Goal: Feedback & Contribution: Leave review/rating

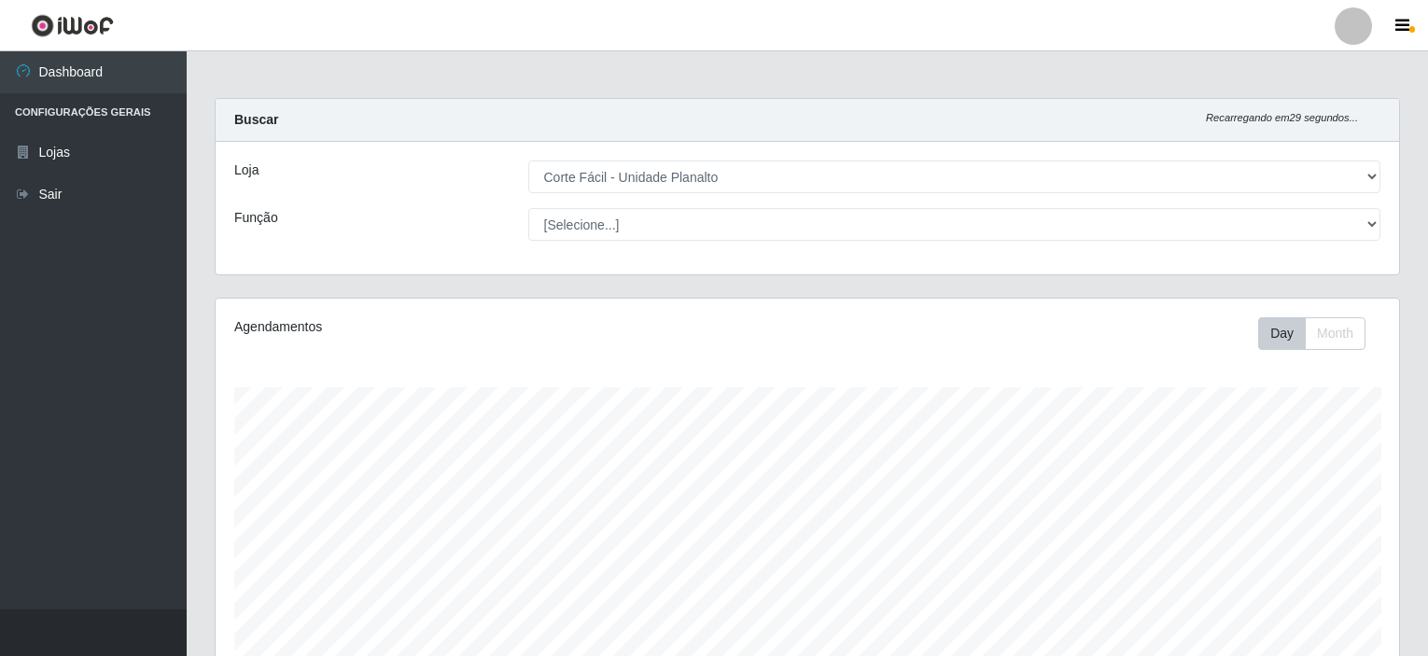
select select "202"
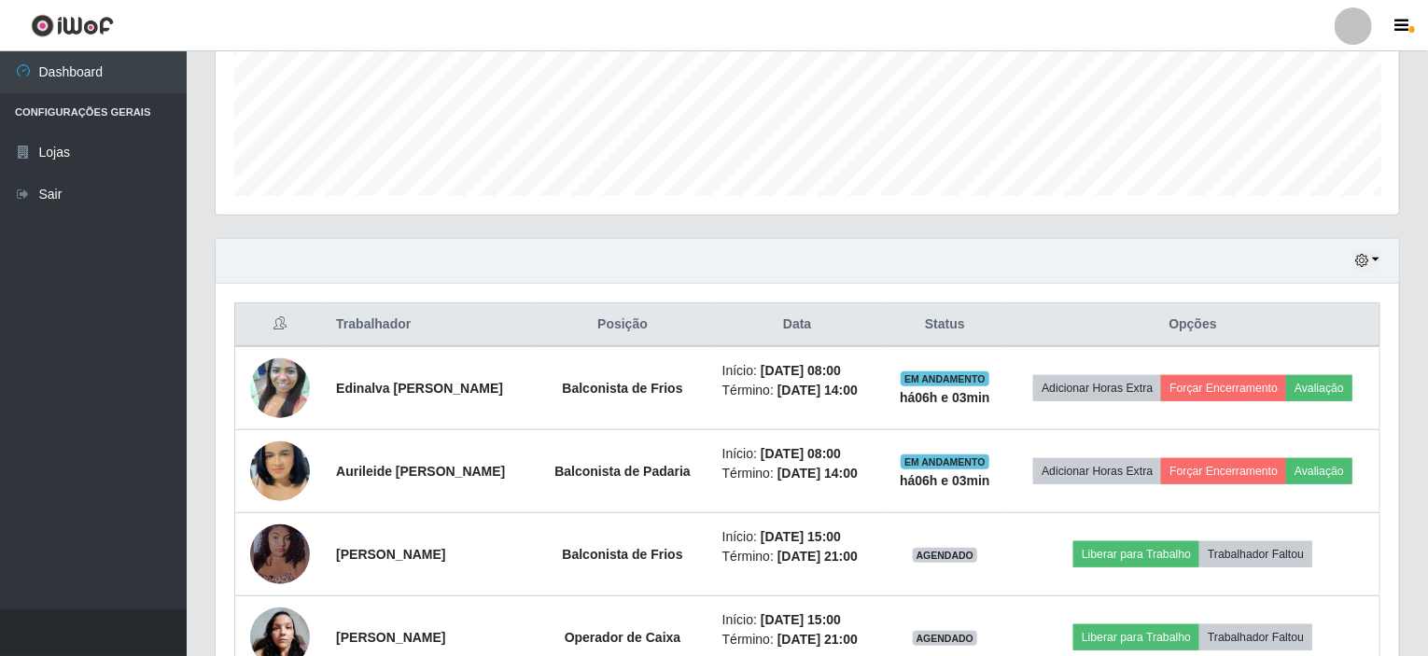
scroll to position [387, 1184]
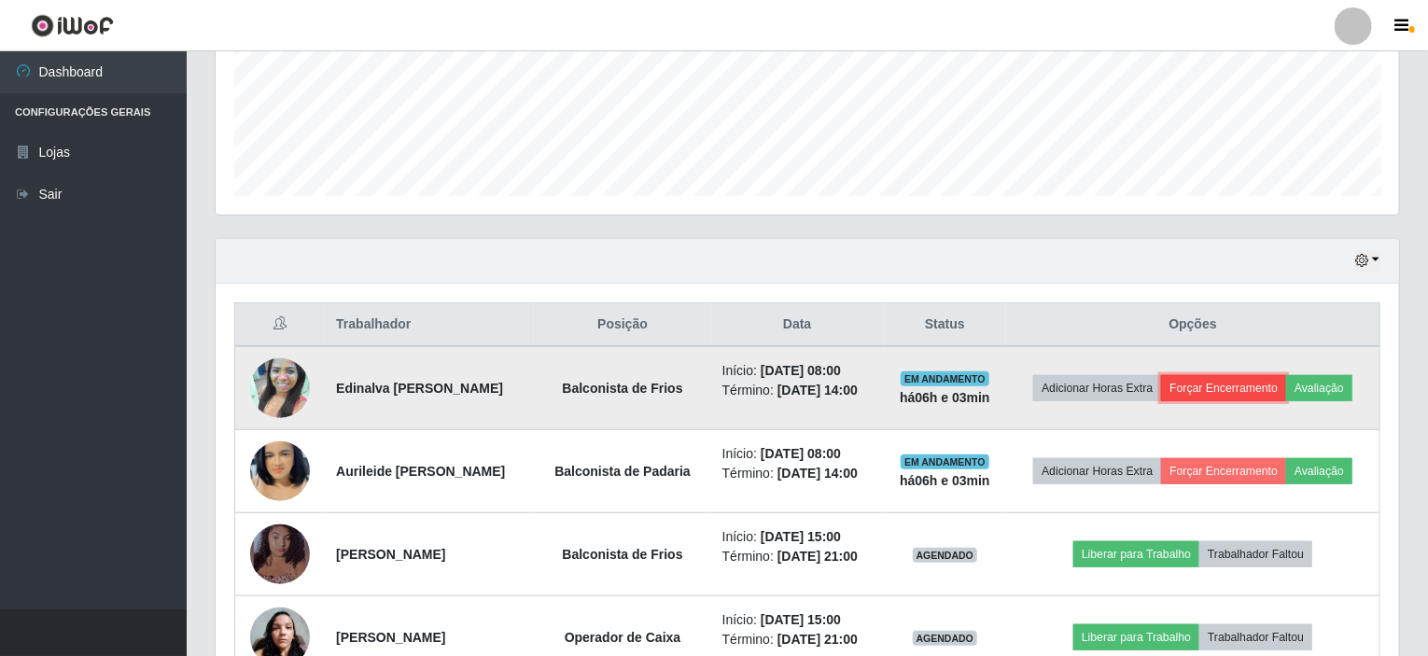
click at [1219, 385] on button "Forçar Encerramento" at bounding box center [1223, 388] width 125 height 26
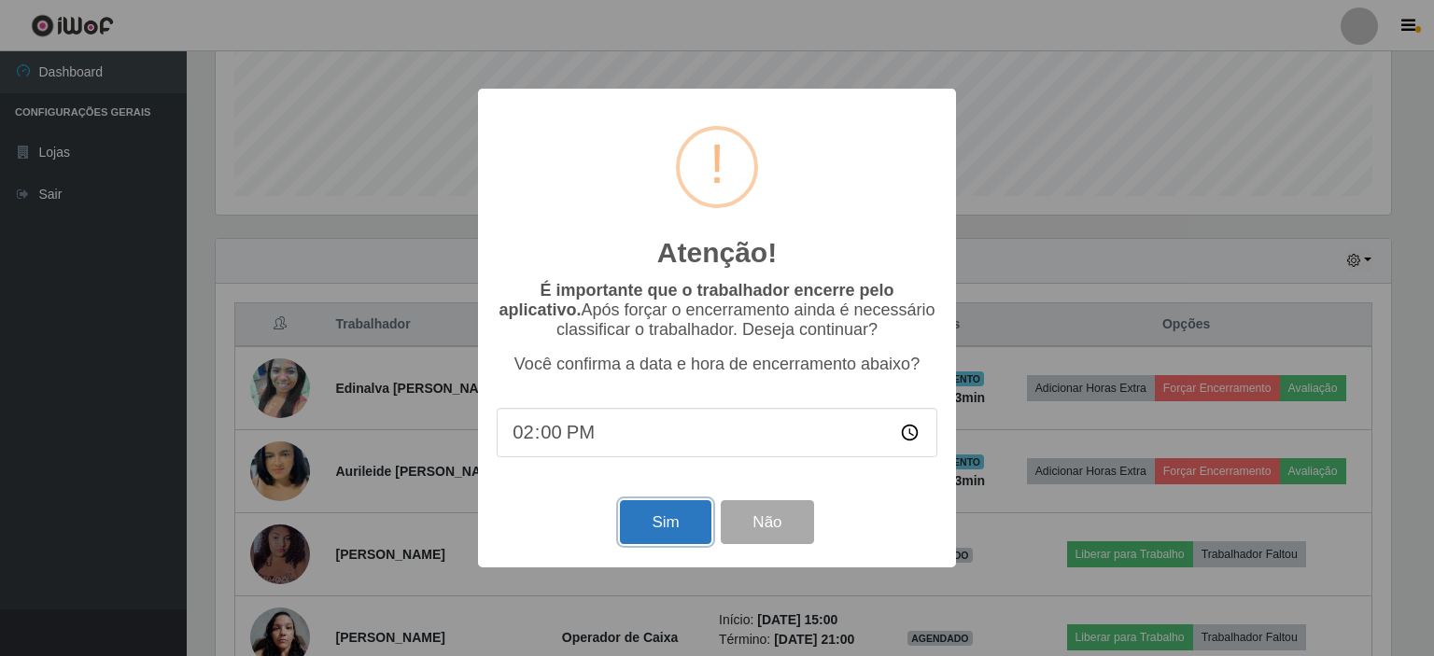
click at [698, 529] on button "Sim" at bounding box center [665, 522] width 91 height 44
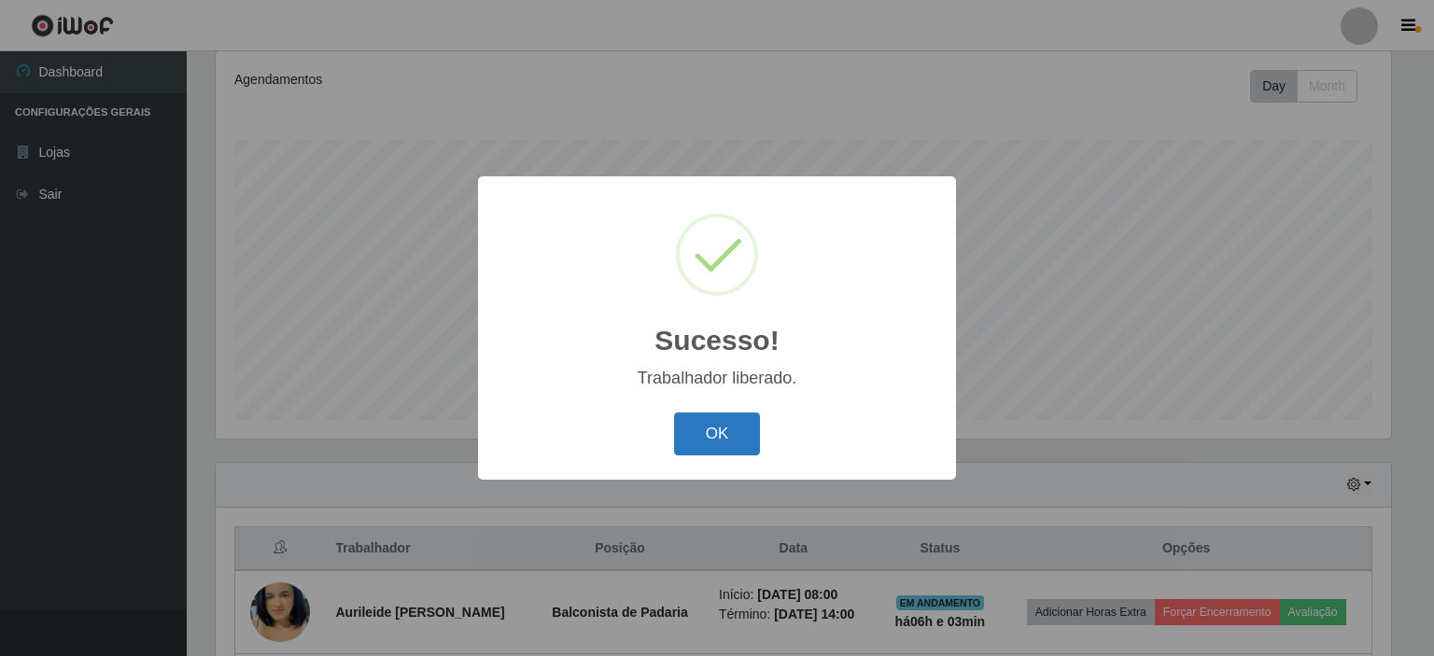
click at [739, 440] on button "OK" at bounding box center [717, 435] width 87 height 44
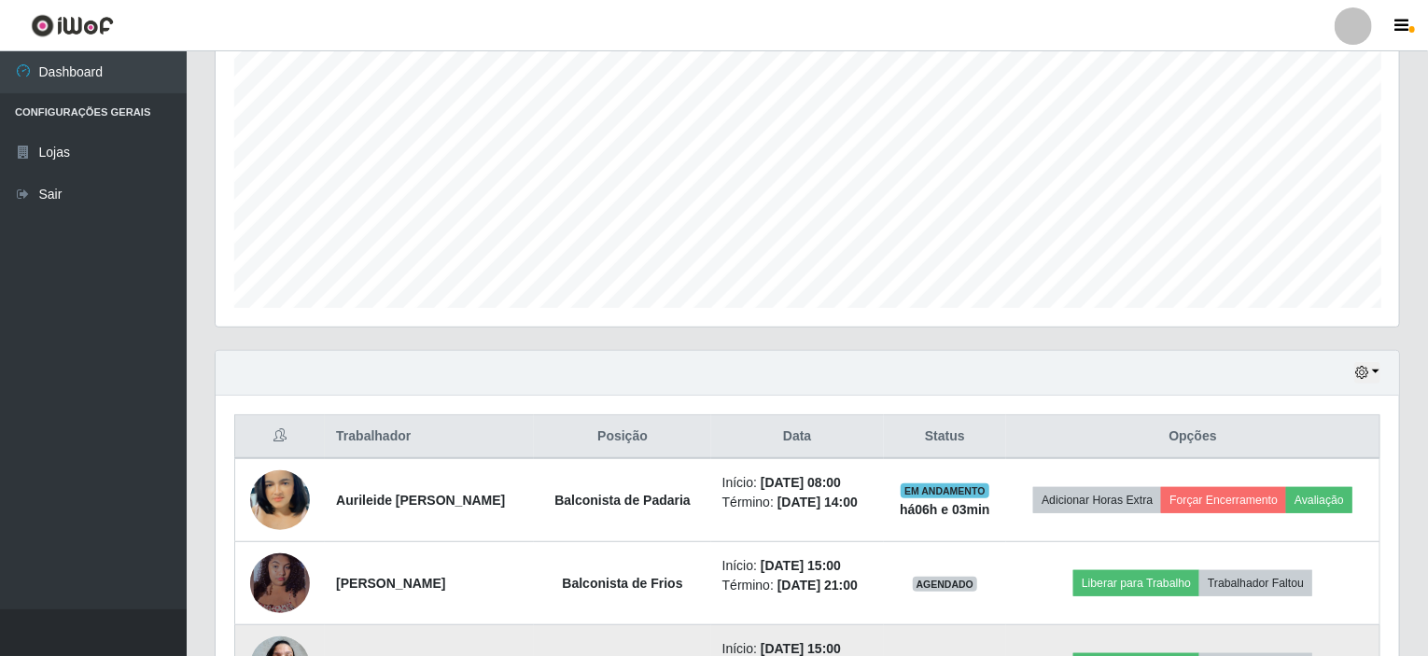
scroll to position [527, 0]
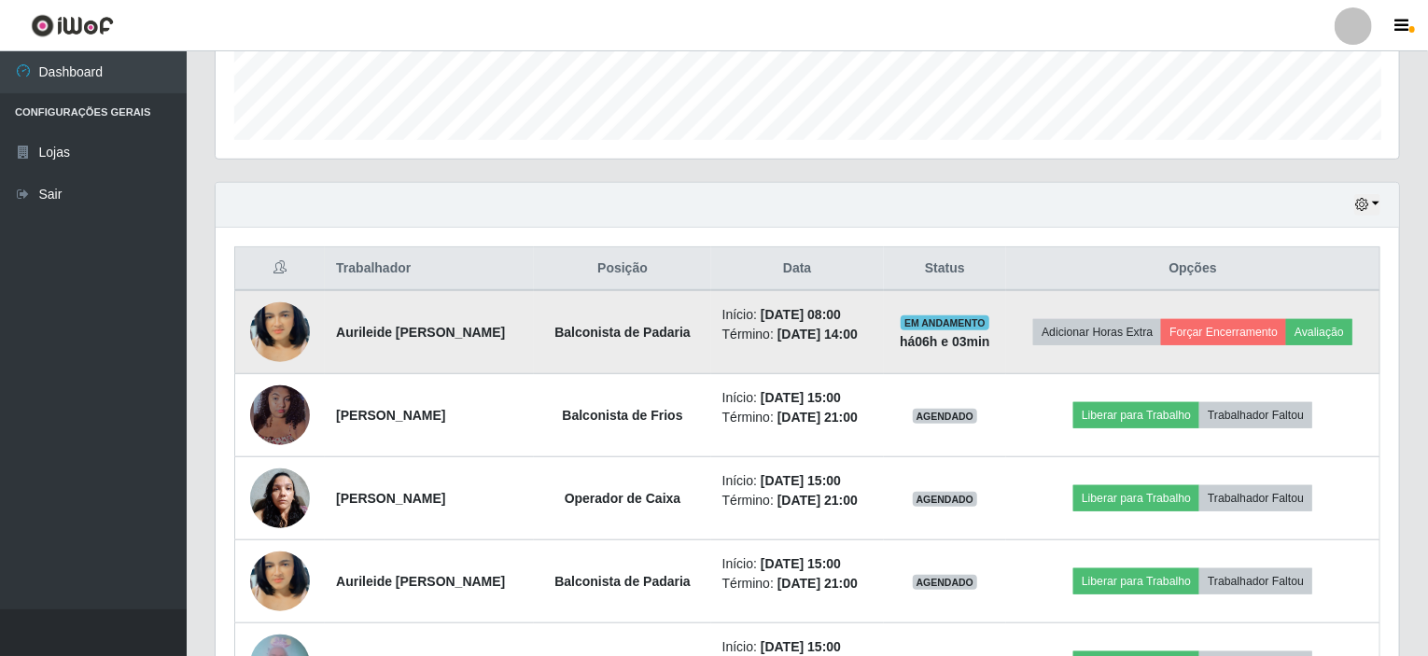
click at [314, 328] on td at bounding box center [280, 332] width 91 height 84
click at [295, 328] on img at bounding box center [280, 332] width 60 height 106
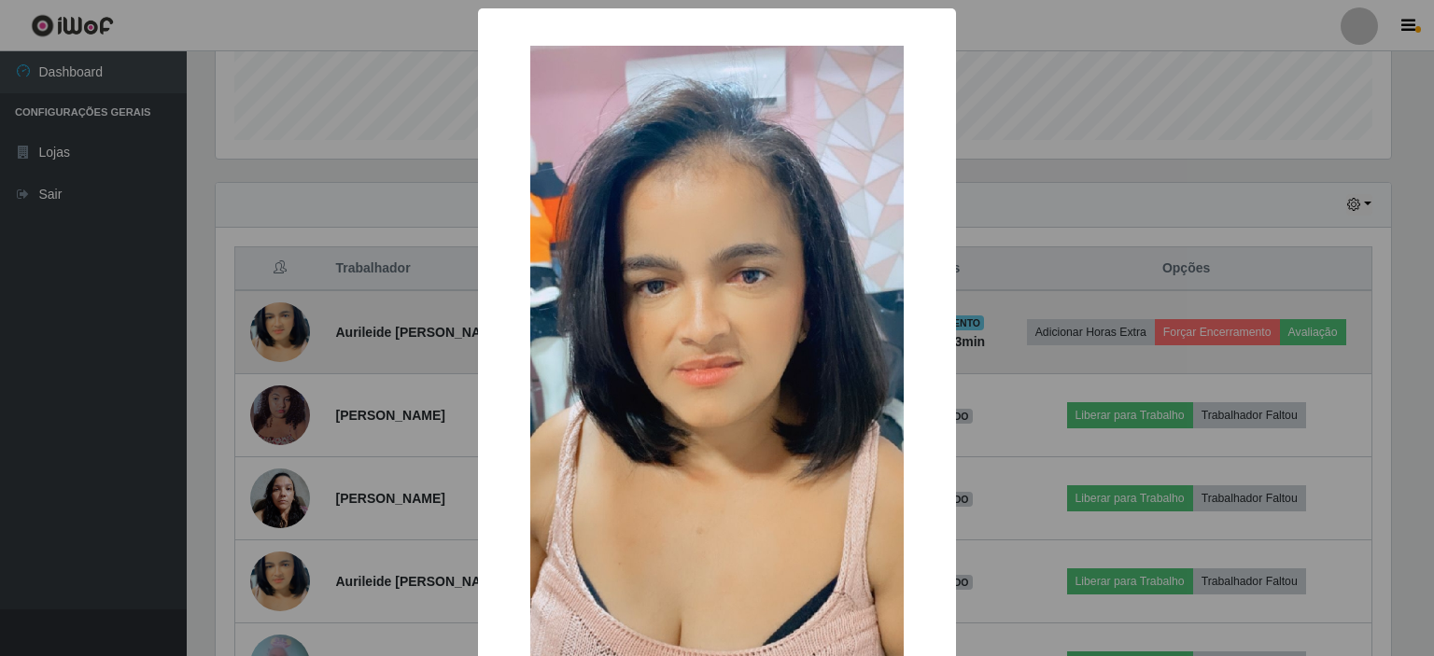
click at [295, 328] on div "× OK Cancel" at bounding box center [717, 328] width 1434 height 656
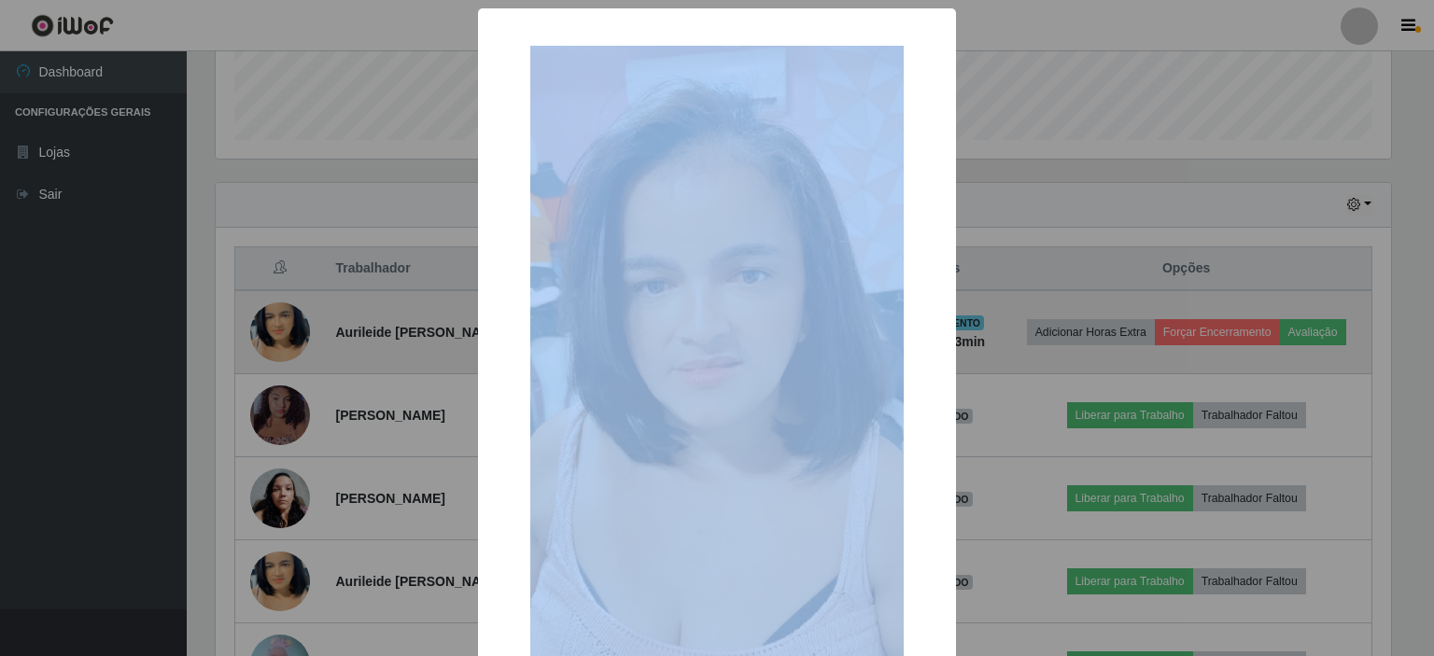
click at [295, 328] on div "× OK Cancel" at bounding box center [717, 328] width 1434 height 656
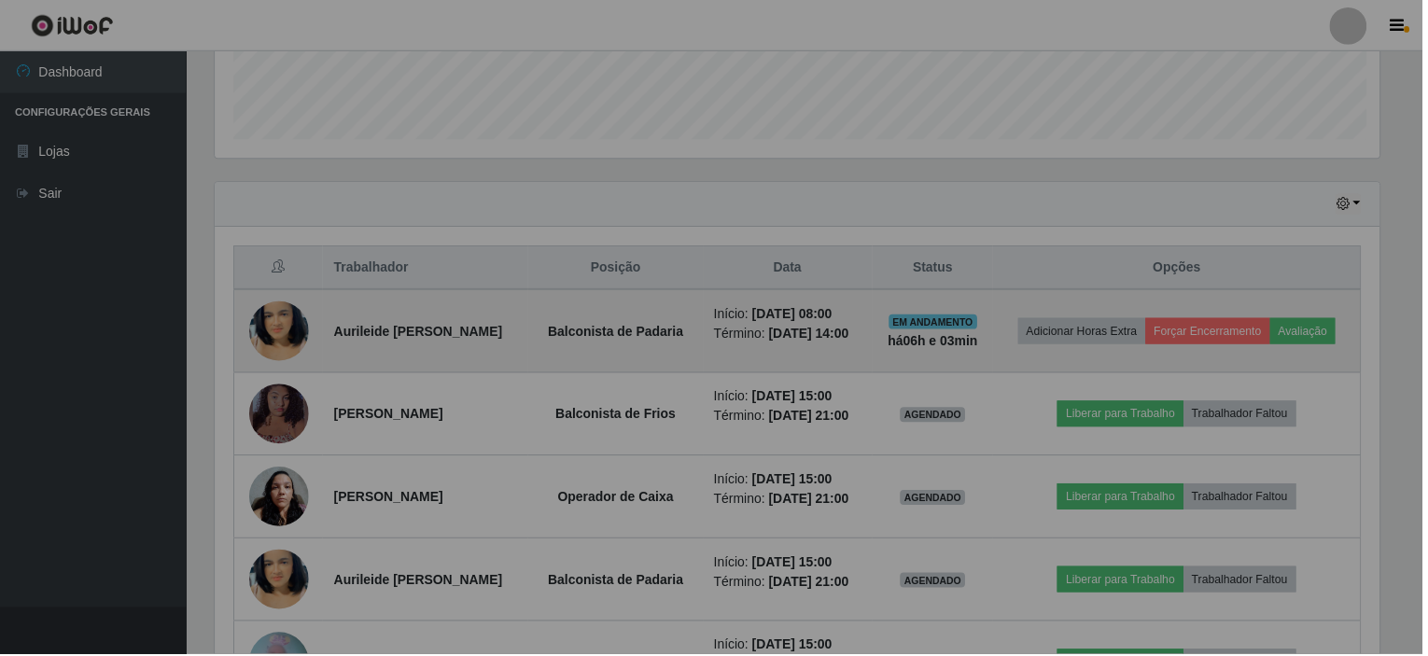
scroll to position [387, 1184]
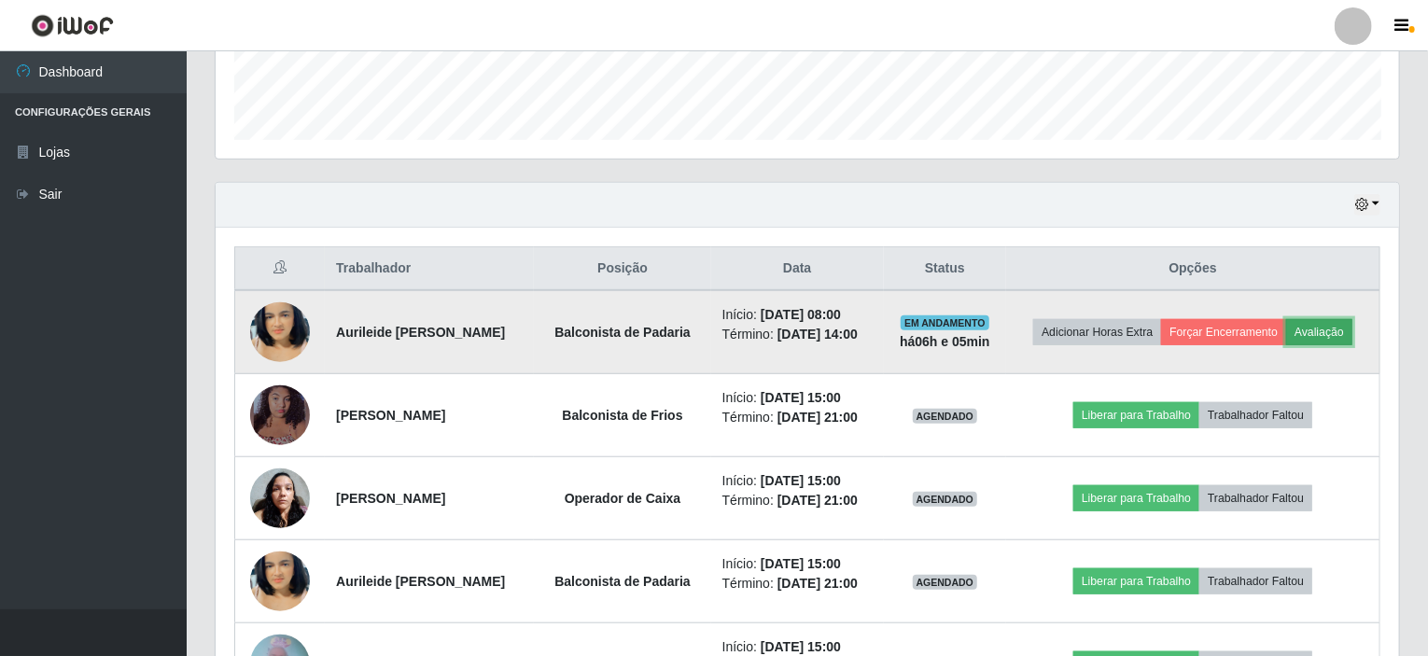
click at [1353, 331] on button "Avaliação" at bounding box center [1319, 332] width 66 height 26
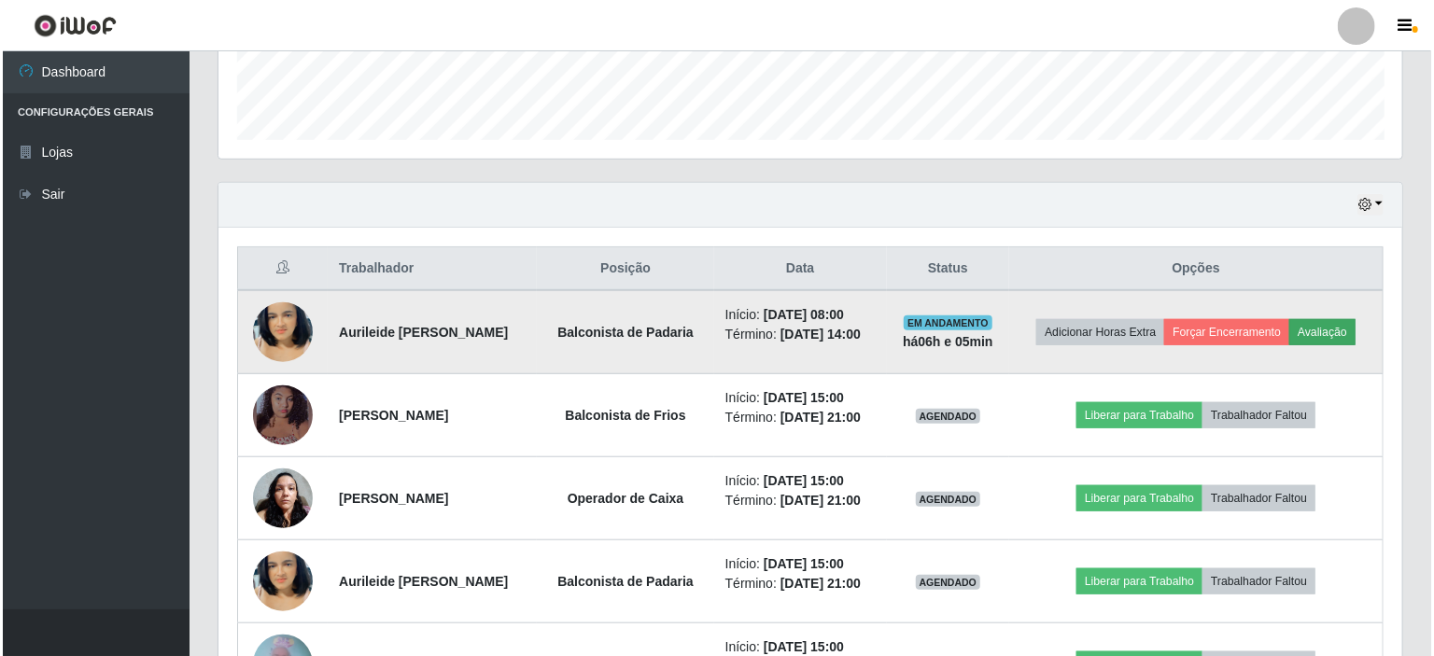
scroll to position [387, 1176]
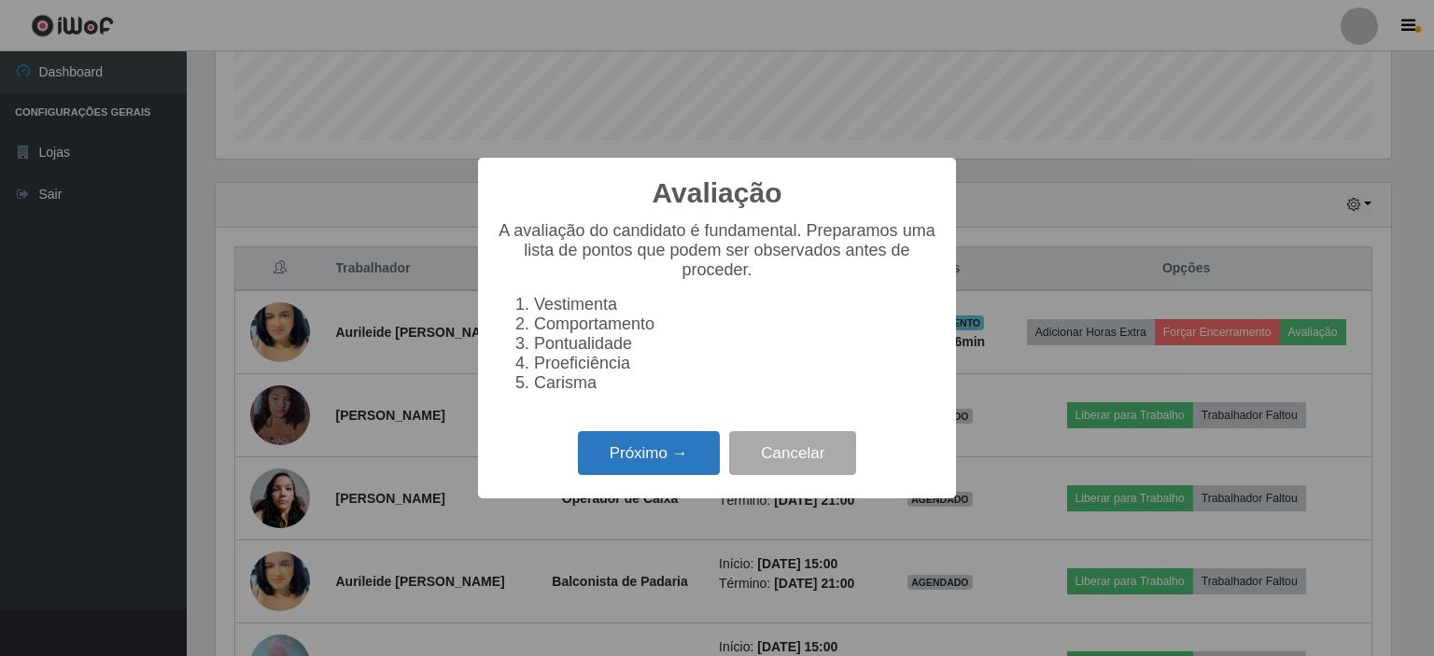
click at [684, 462] on button "Próximo →" at bounding box center [649, 453] width 142 height 44
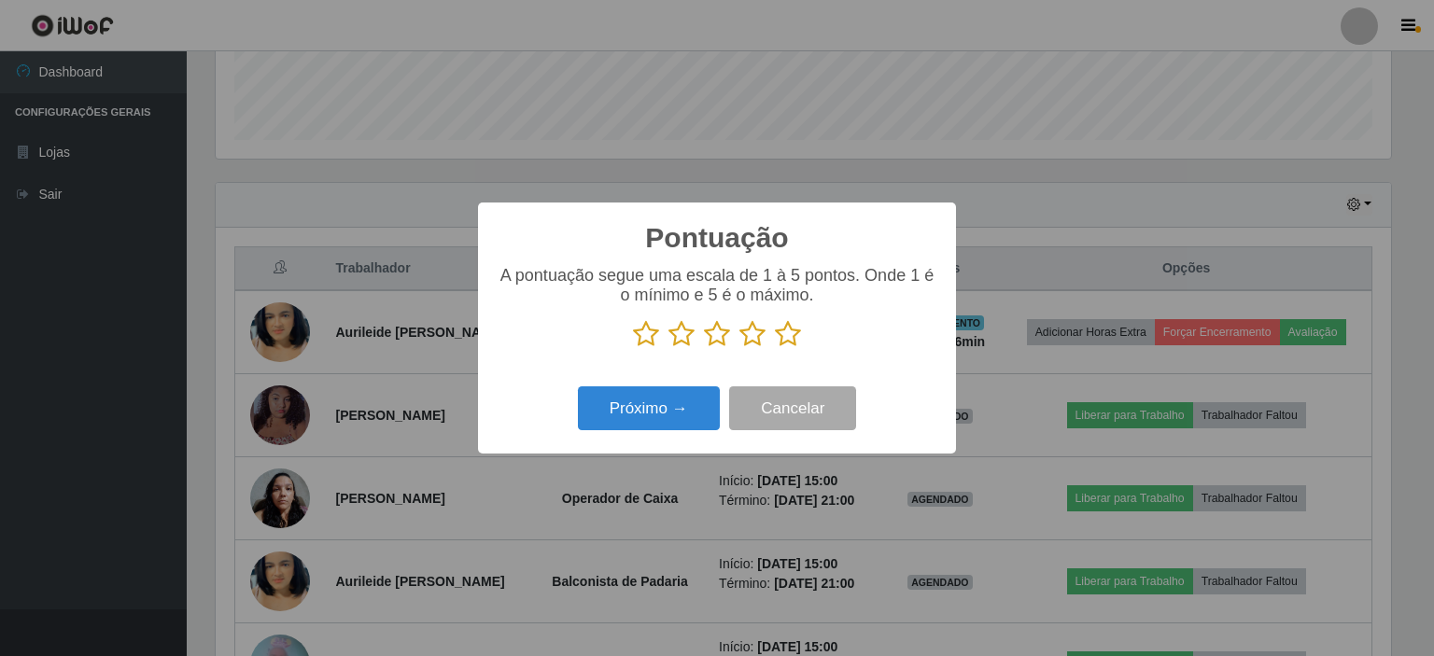
click at [646, 326] on icon at bounding box center [646, 334] width 26 height 28
click at [633, 348] on input "radio" at bounding box center [633, 348] width 0 height 0
click at [666, 395] on button "Próximo →" at bounding box center [649, 408] width 142 height 44
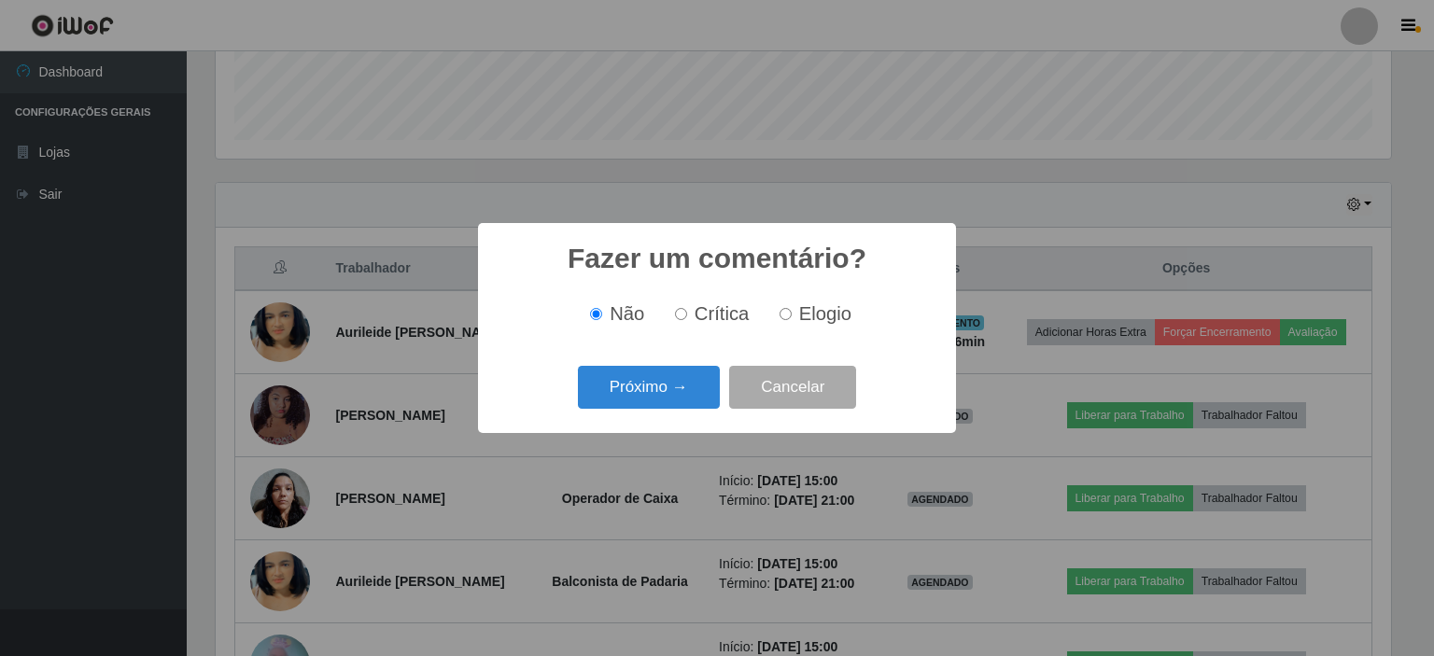
click at [685, 317] on input "Crítica" at bounding box center [681, 314] width 12 height 12
radio input "true"
click at [674, 395] on button "Próximo →" at bounding box center [649, 388] width 142 height 44
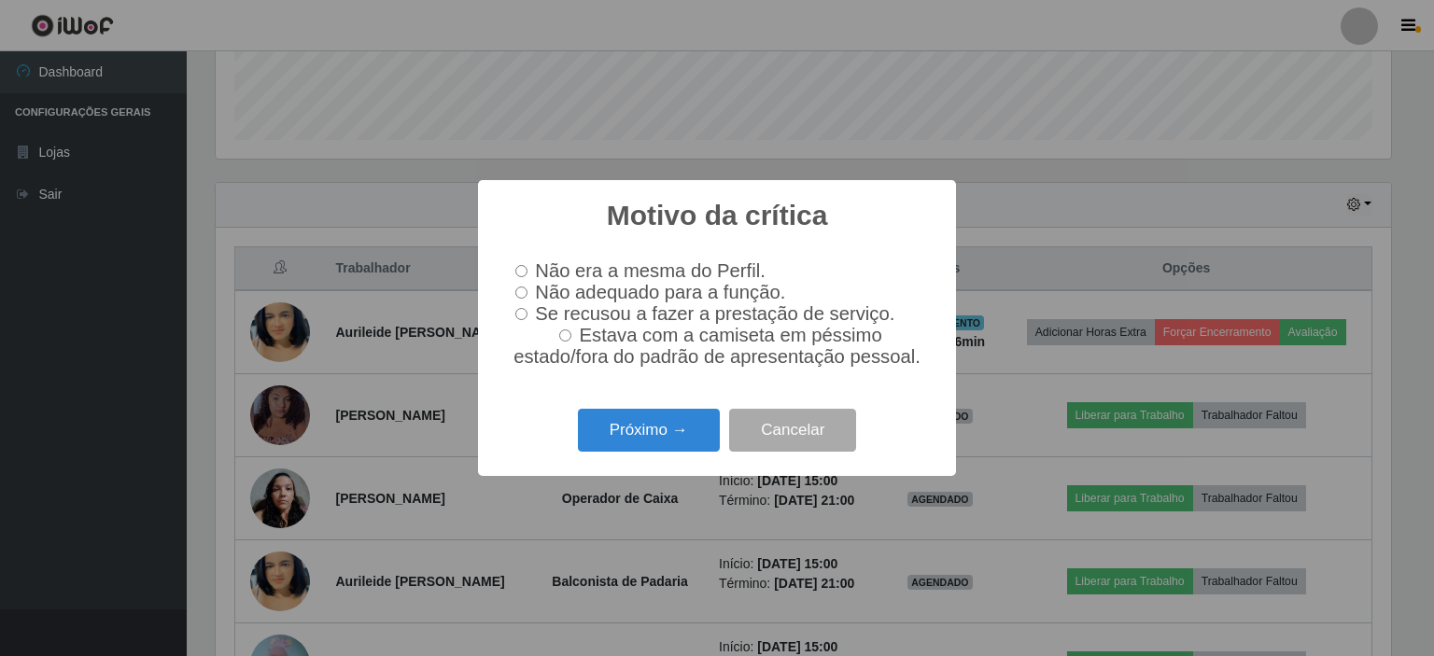
click at [523, 289] on input "Não adequado para a função." at bounding box center [521, 293] width 12 height 12
radio input "true"
click at [625, 441] on button "Próximo →" at bounding box center [649, 431] width 142 height 44
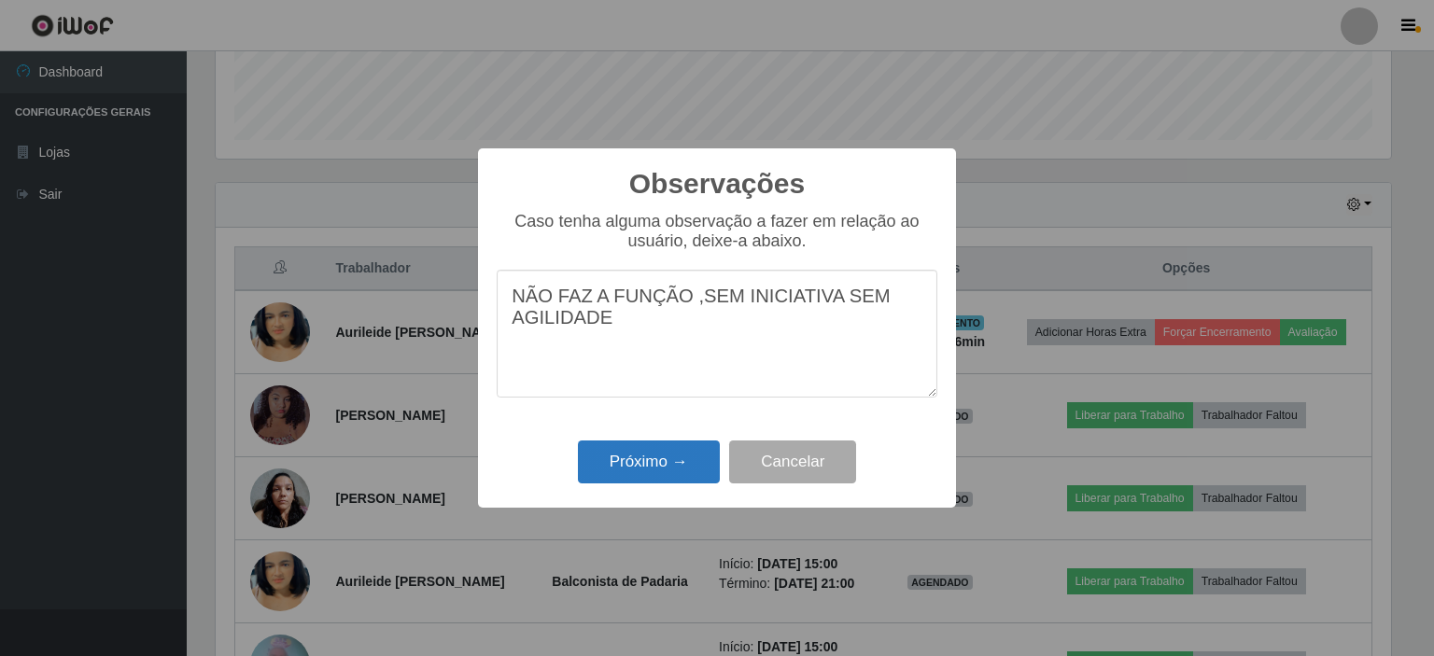
type textarea "NÃO FAZ A FUNÇÃO ,SEM INICIATIVA SEM AGILIDADE"
click at [627, 464] on button "Próximo →" at bounding box center [649, 463] width 142 height 44
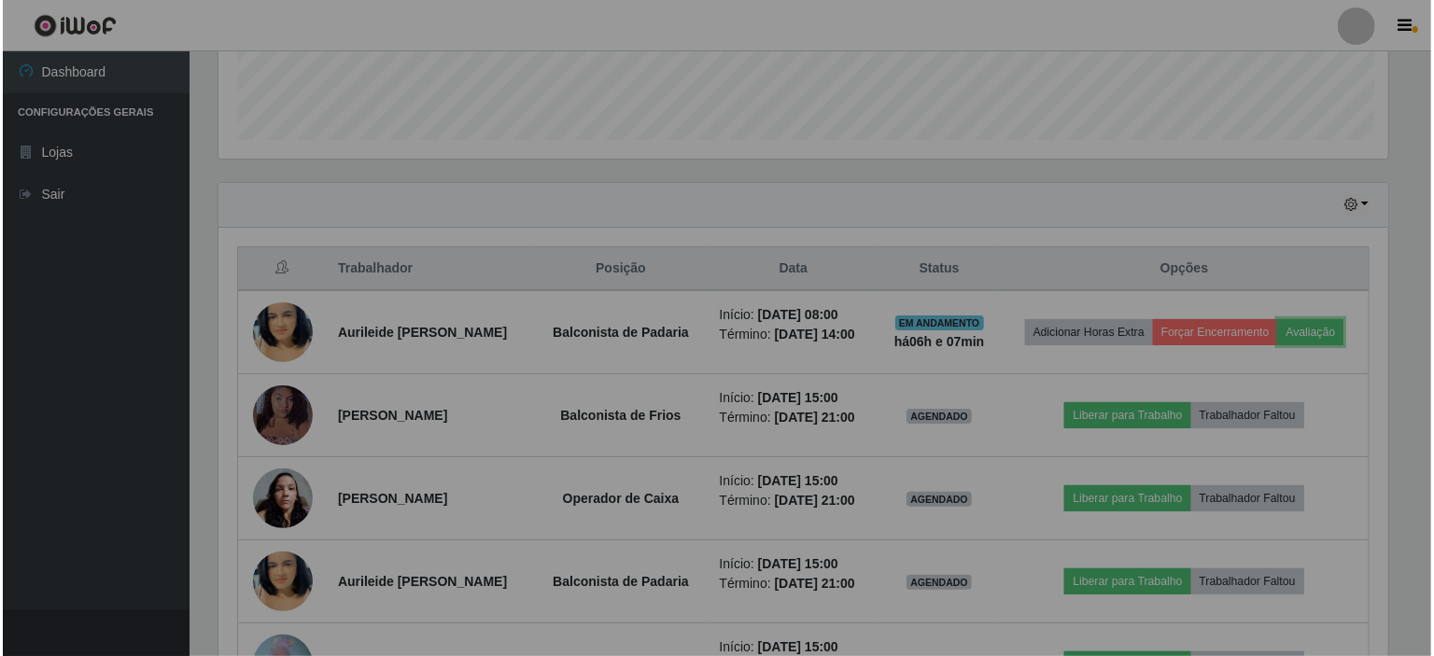
scroll to position [387, 1184]
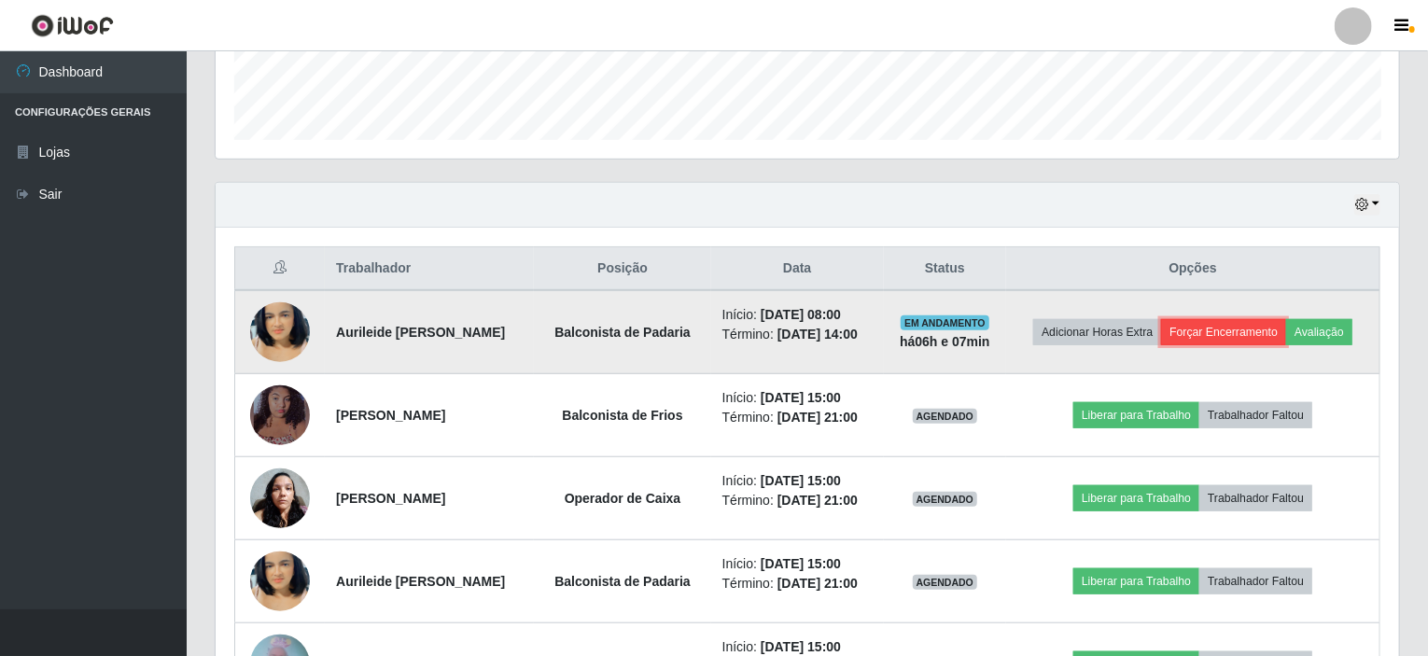
click at [1251, 330] on button "Forçar Encerramento" at bounding box center [1223, 332] width 125 height 26
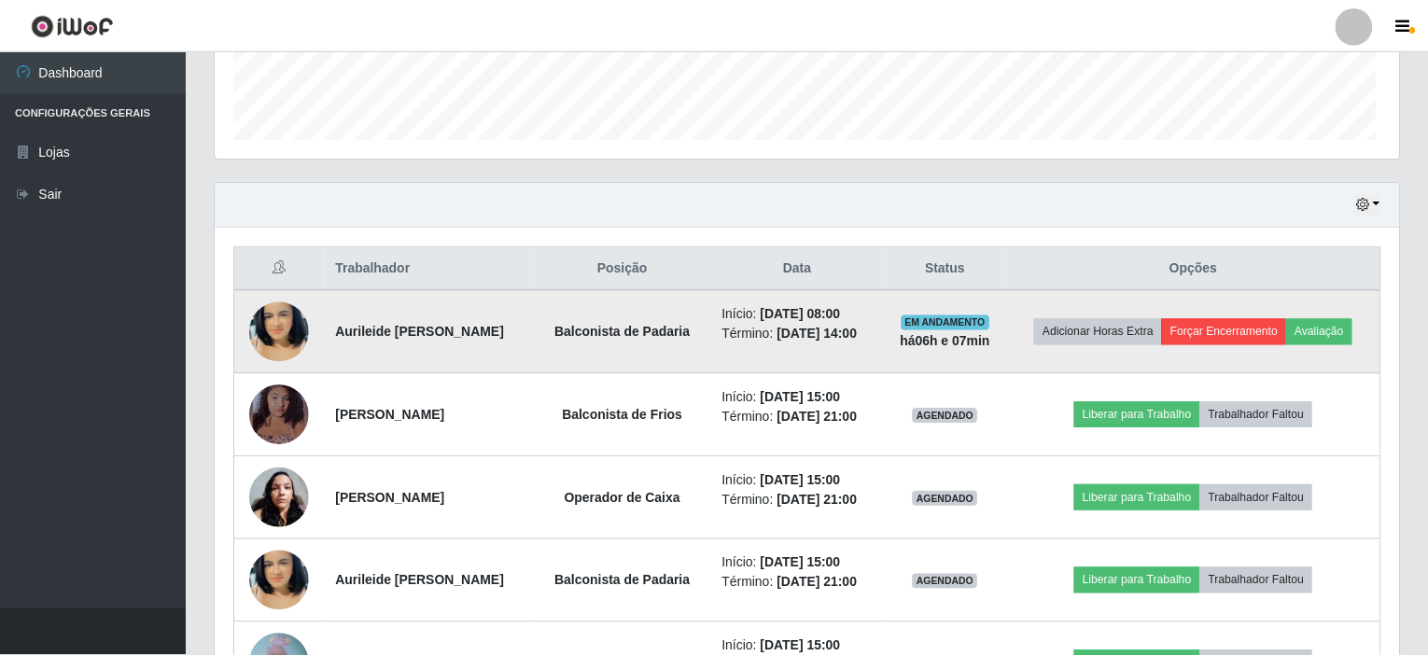
scroll to position [387, 1176]
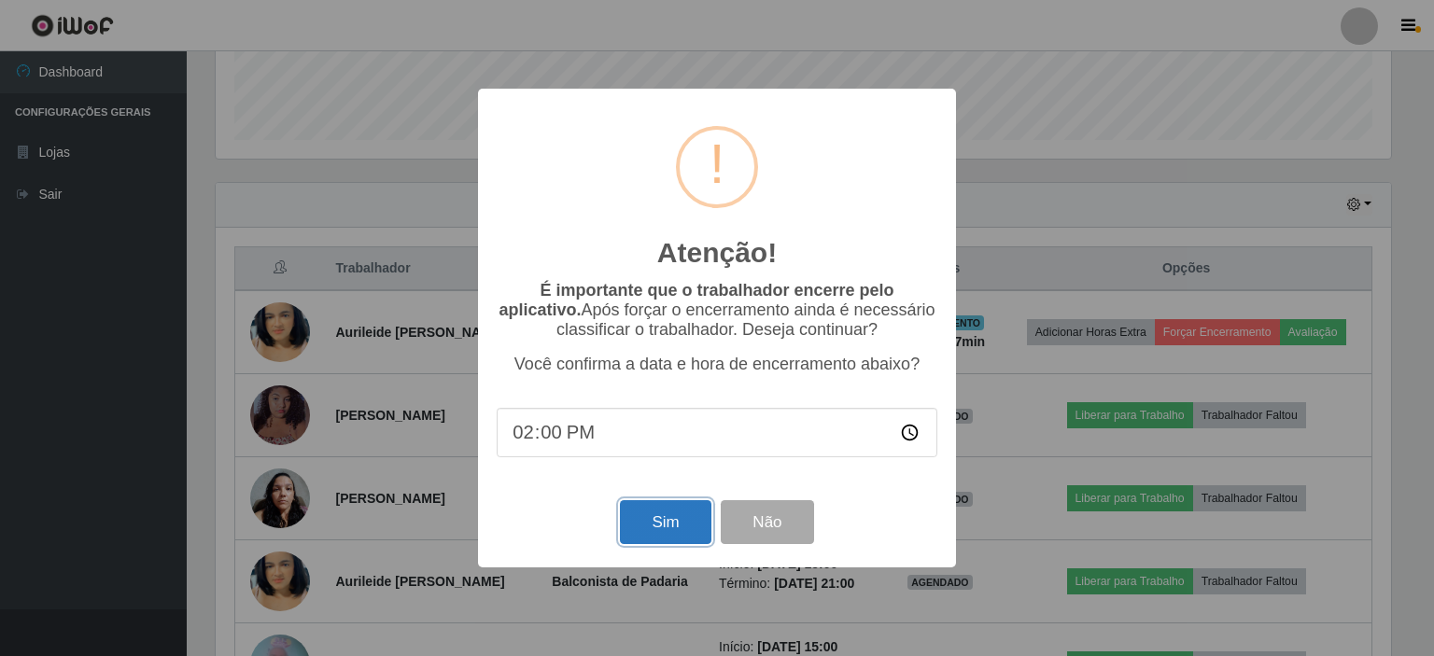
click at [643, 514] on button "Sim" at bounding box center [665, 522] width 91 height 44
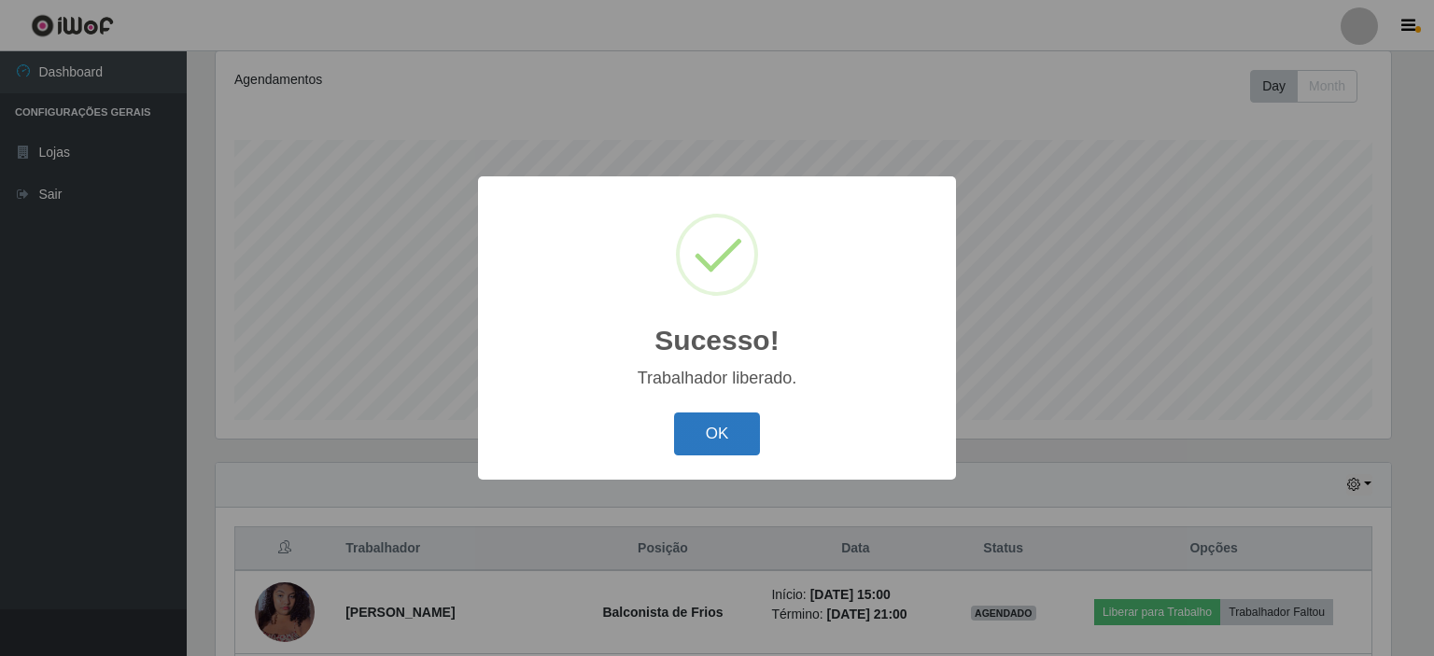
click at [709, 454] on button "OK" at bounding box center [717, 435] width 87 height 44
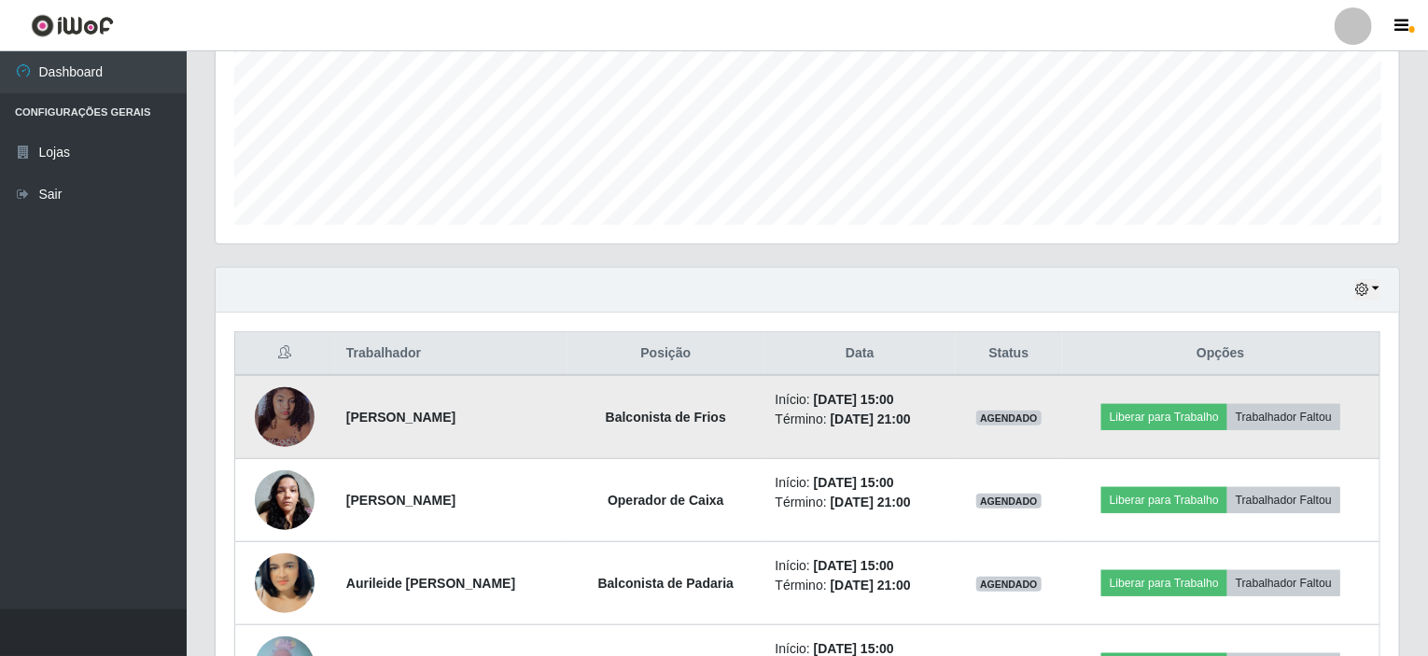
scroll to position [475, 0]
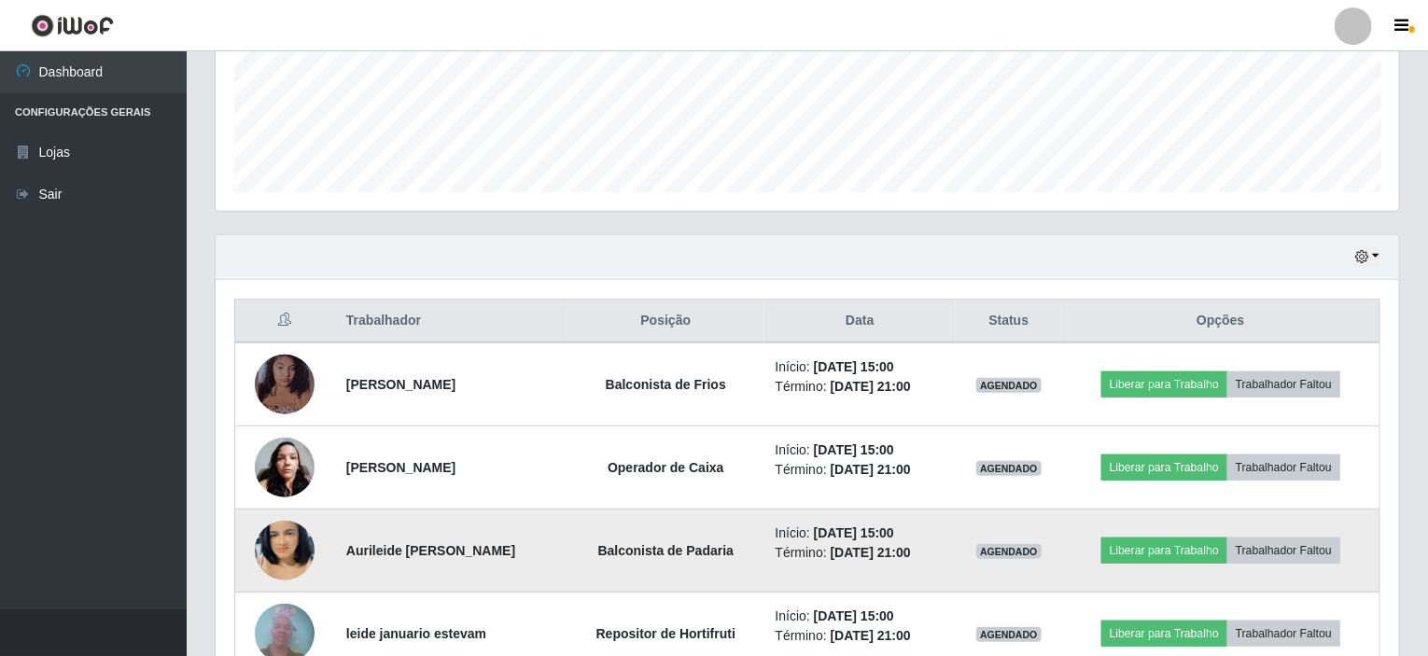
click at [292, 555] on img at bounding box center [285, 551] width 60 height 106
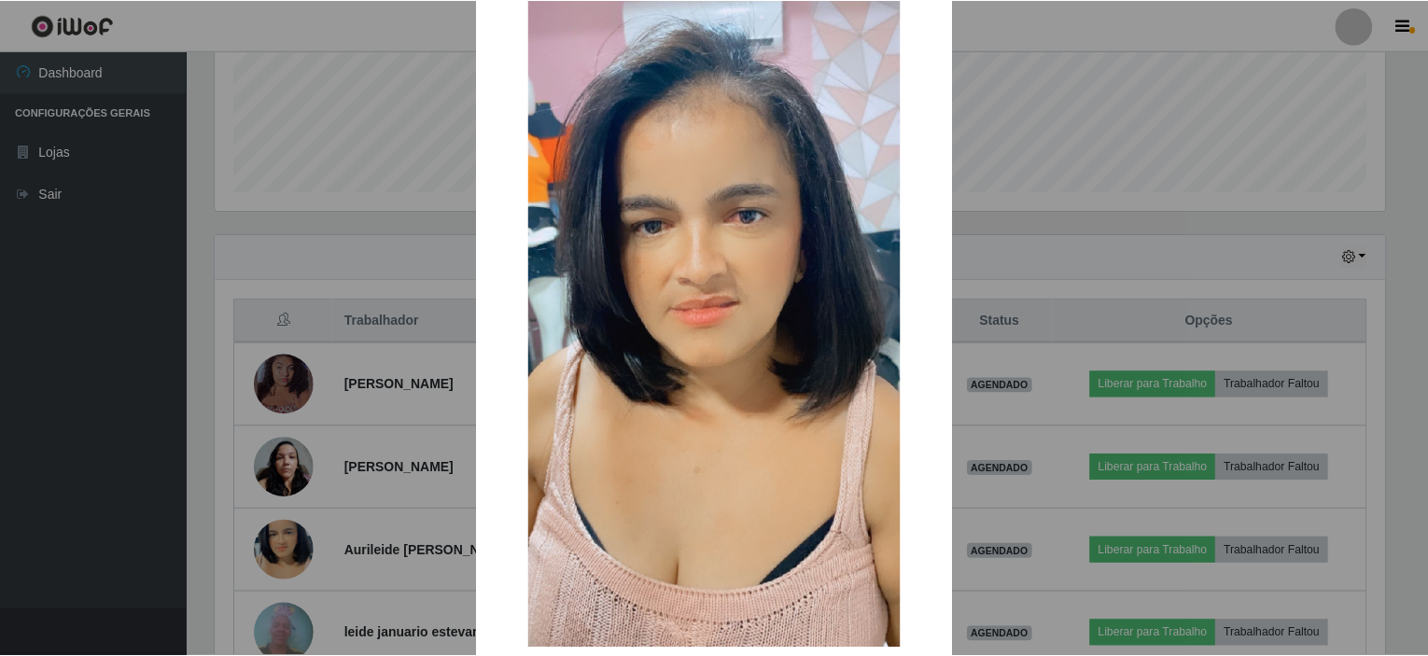
scroll to position [93, 0]
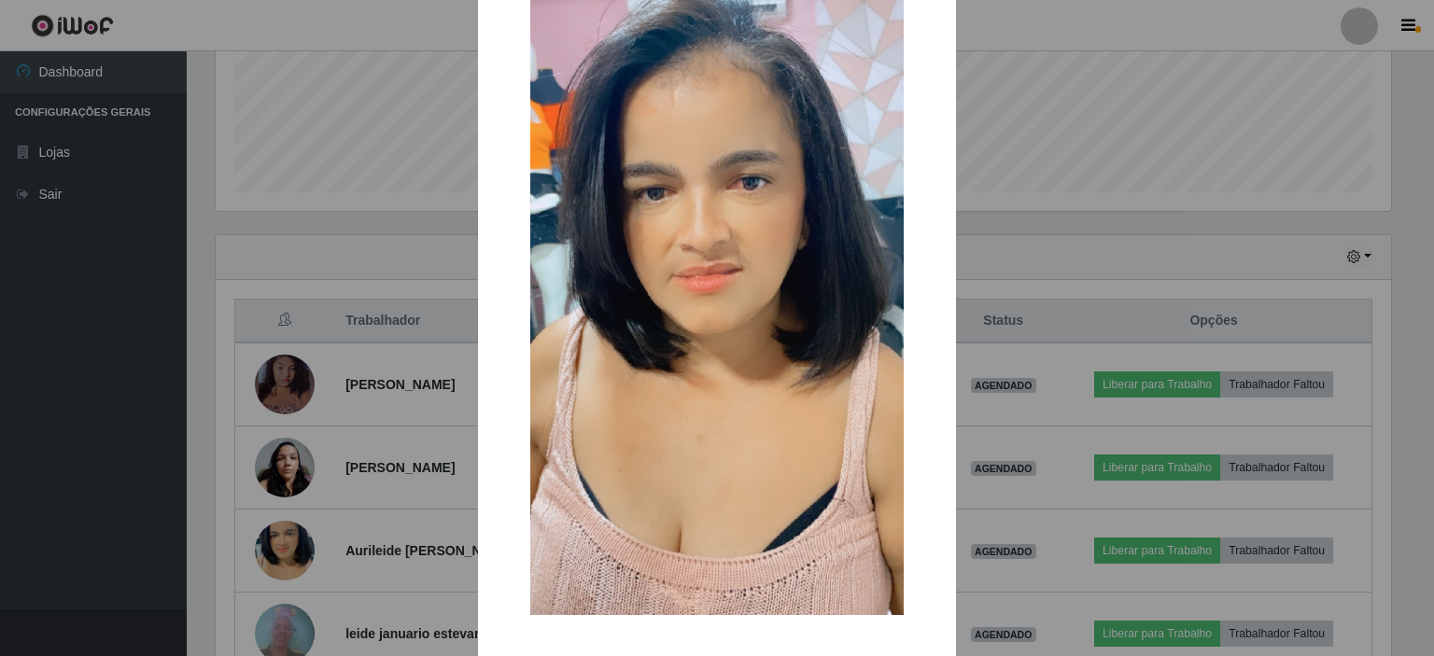
click at [1040, 227] on div "× OK Cancel" at bounding box center [717, 328] width 1434 height 656
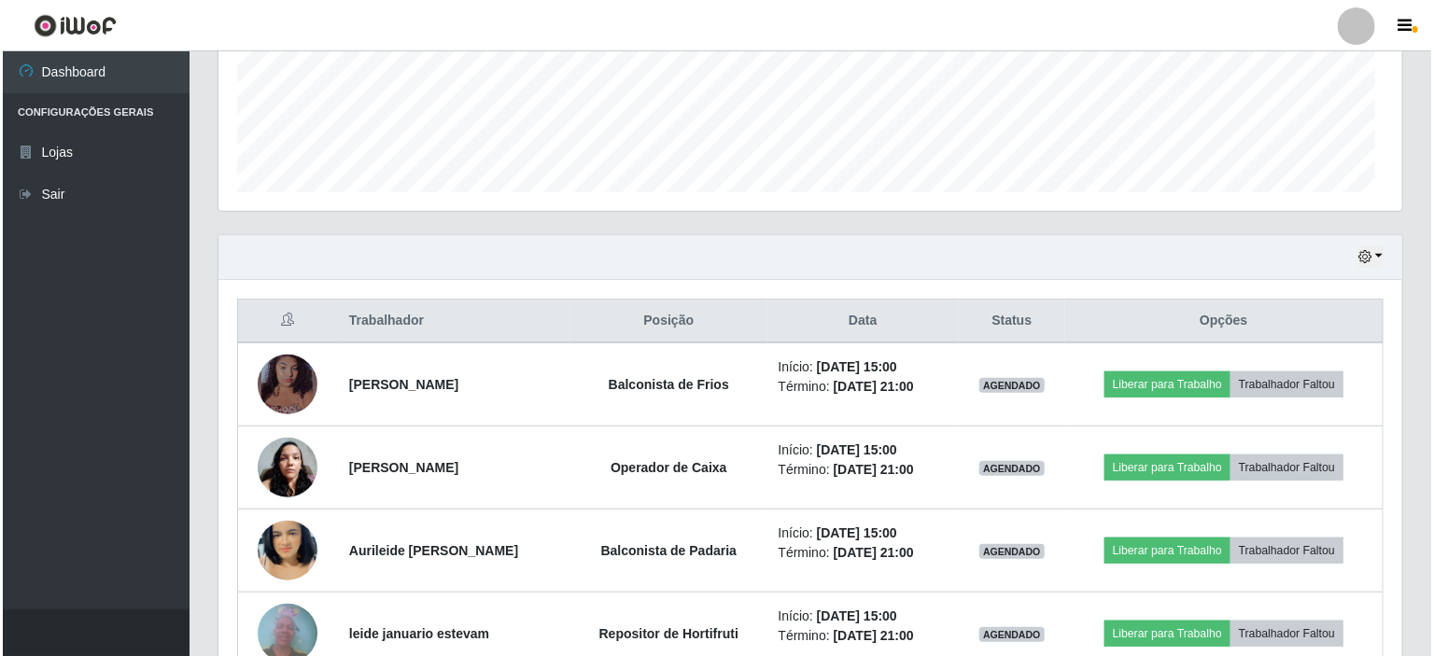
scroll to position [387, 1184]
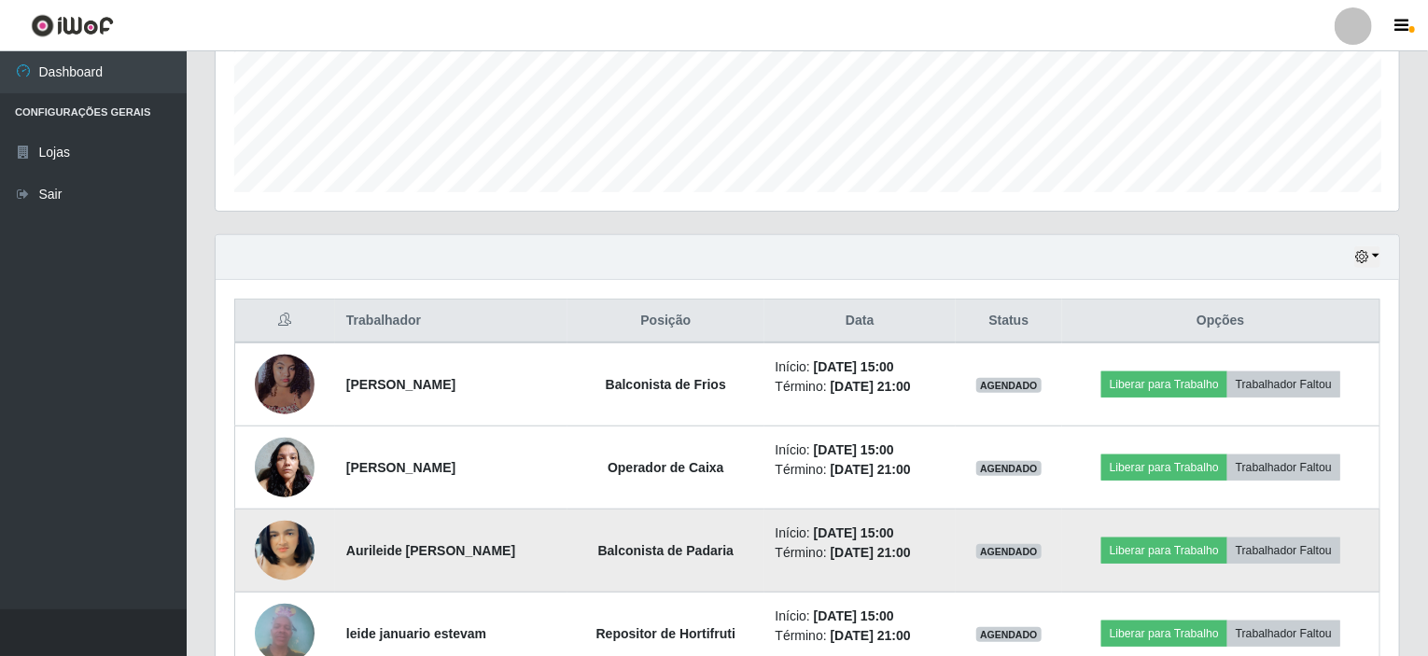
click at [308, 529] on td at bounding box center [285, 551] width 100 height 83
click at [282, 559] on img at bounding box center [285, 551] width 60 height 106
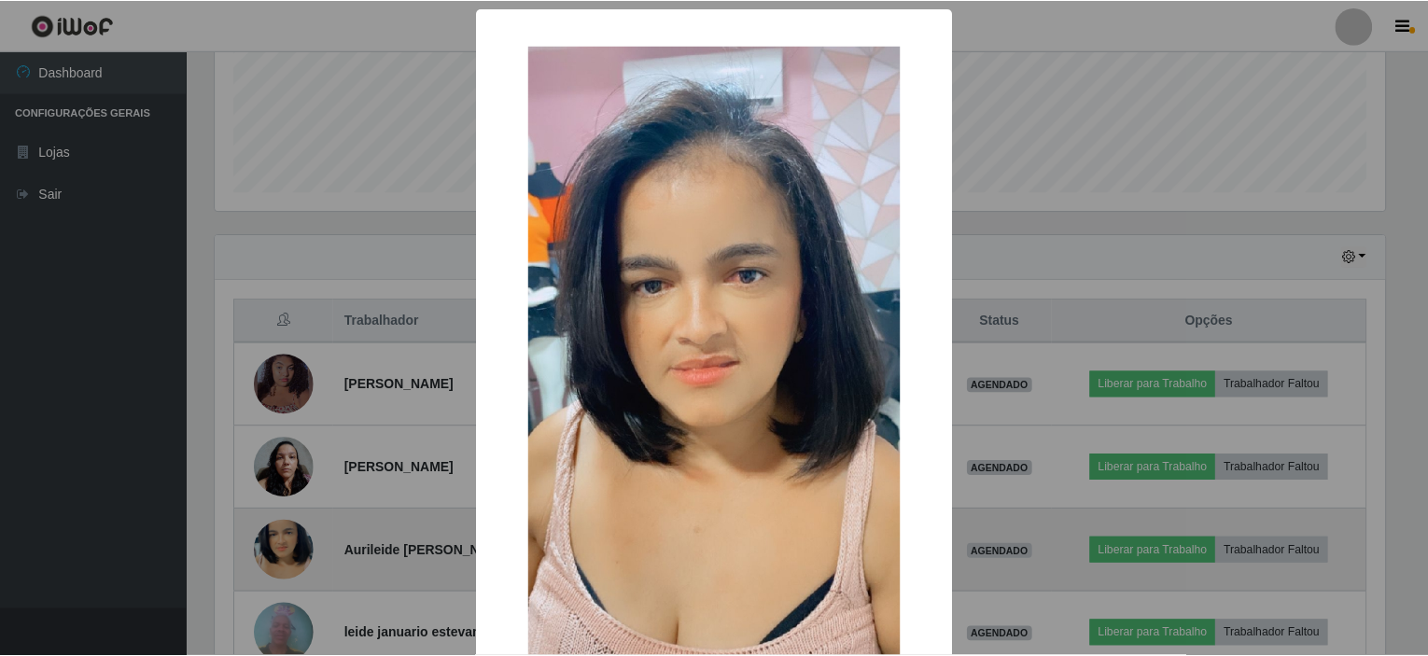
scroll to position [387, 1176]
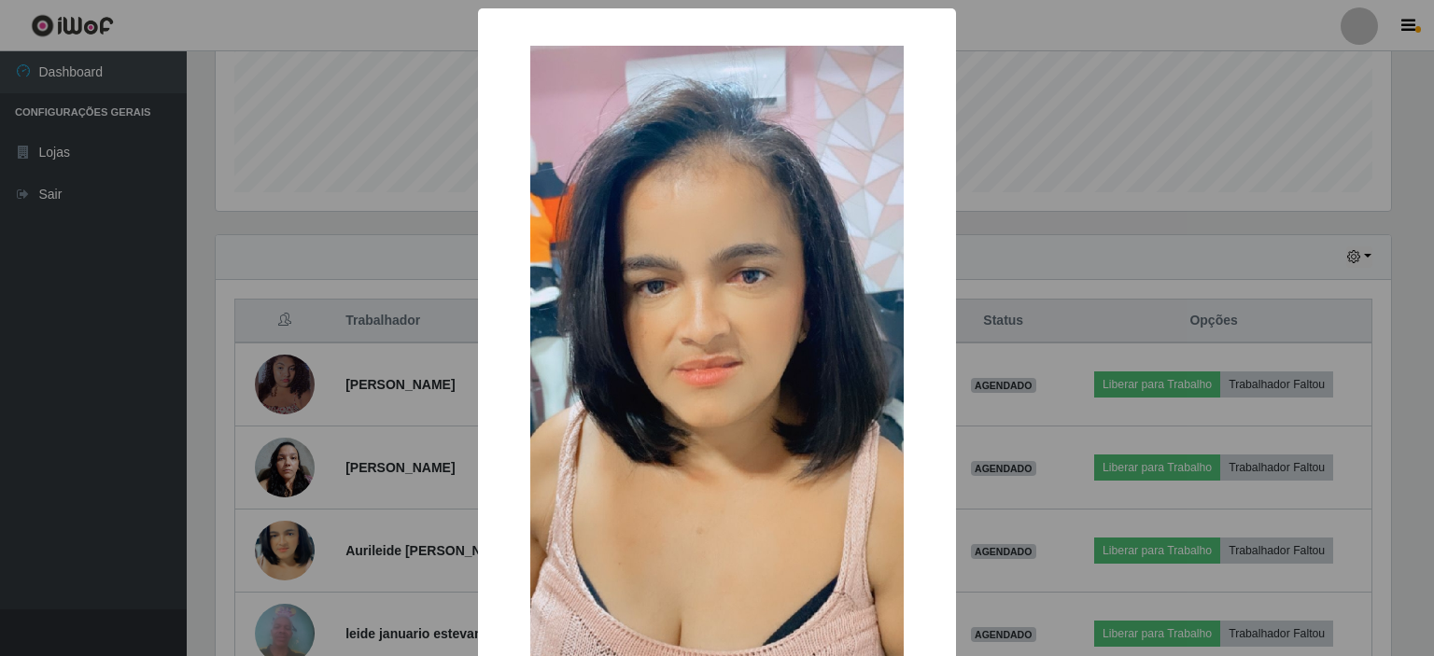
click at [644, 327] on img at bounding box center [716, 378] width 373 height 664
click at [963, 151] on div "× OK Cancel" at bounding box center [717, 328] width 1434 height 656
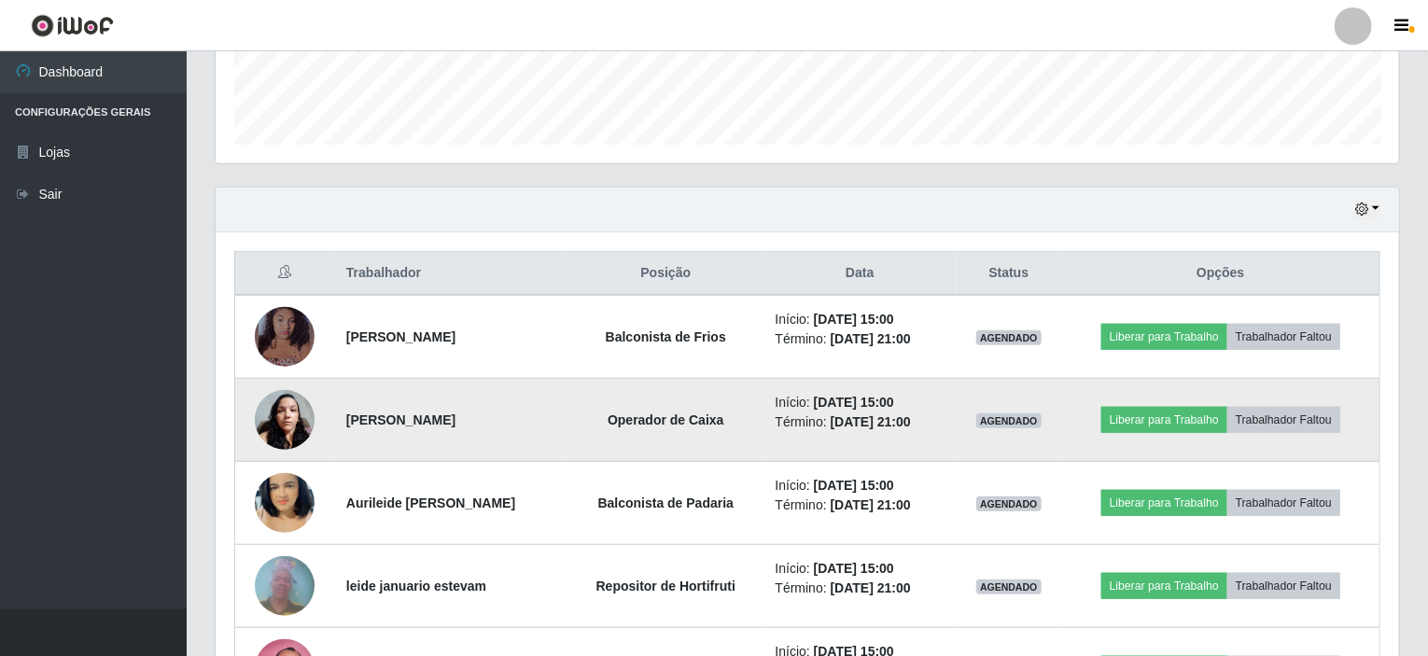
scroll to position [569, 0]
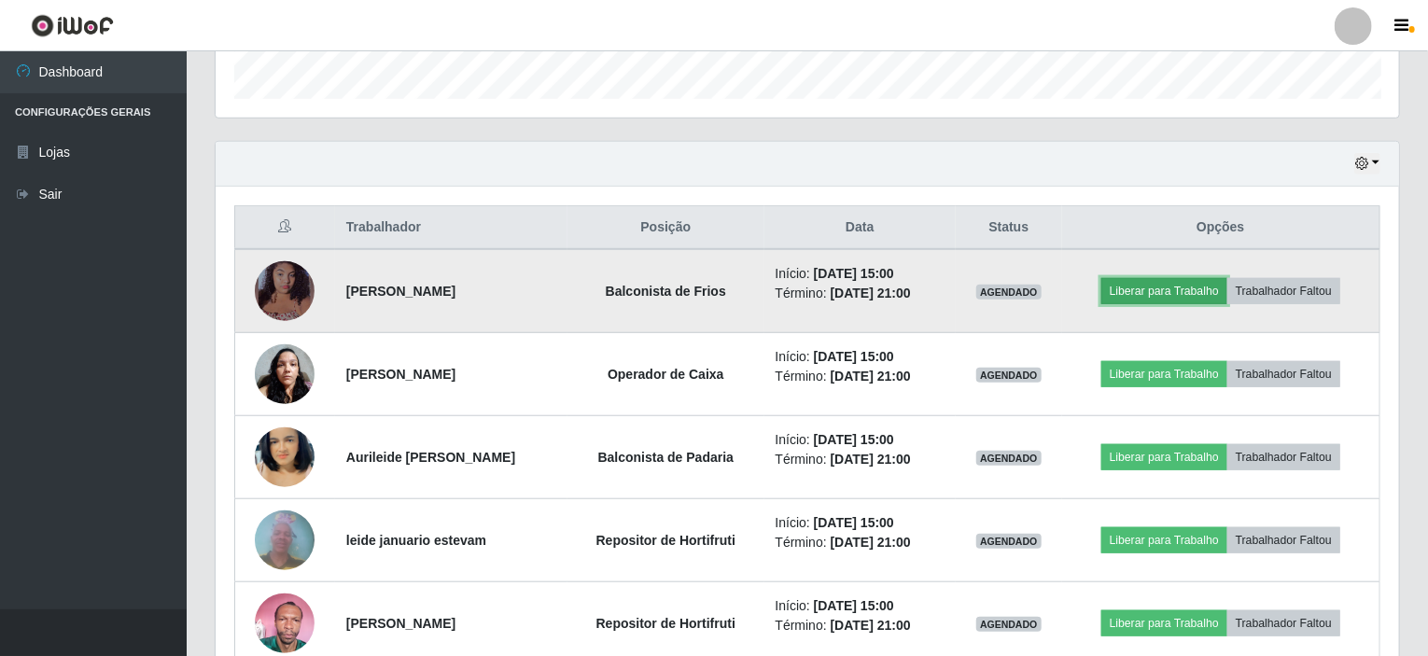
click at [1166, 290] on button "Liberar para Trabalho" at bounding box center [1165, 291] width 126 height 26
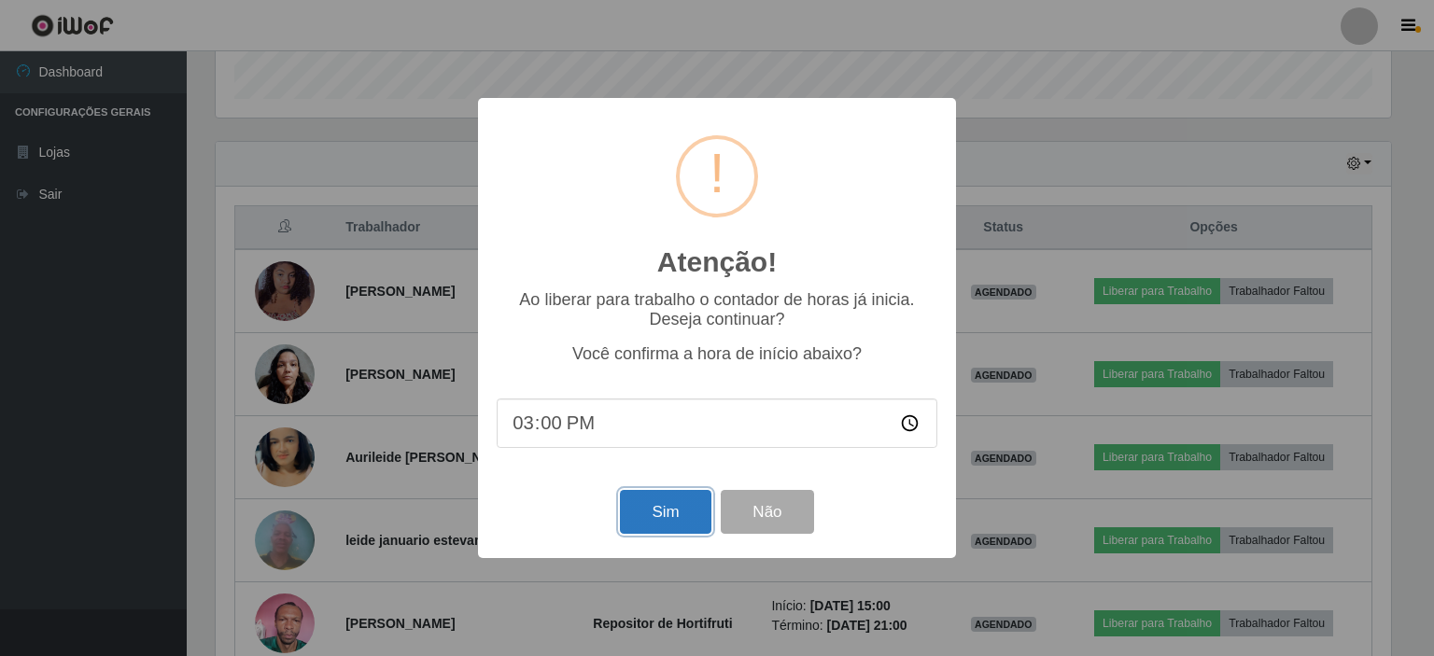
click at [667, 518] on button "Sim" at bounding box center [665, 512] width 91 height 44
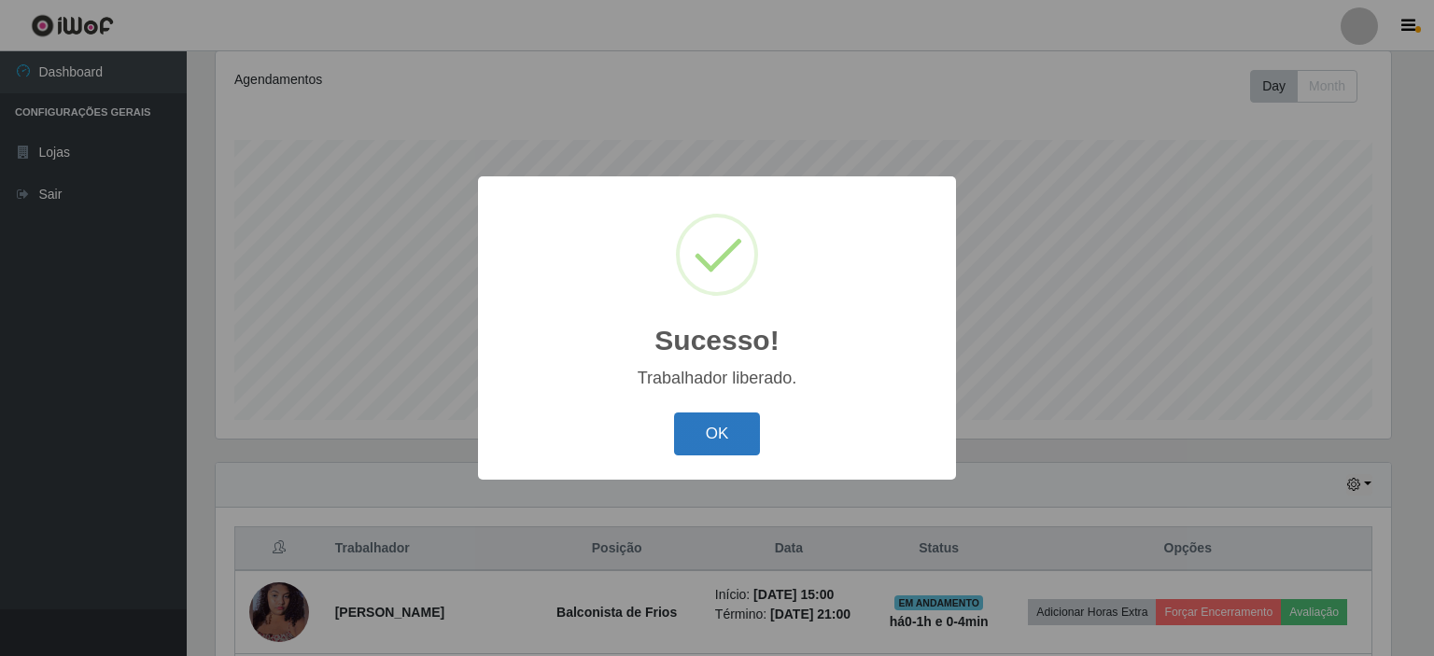
click at [751, 433] on button "OK" at bounding box center [717, 435] width 87 height 44
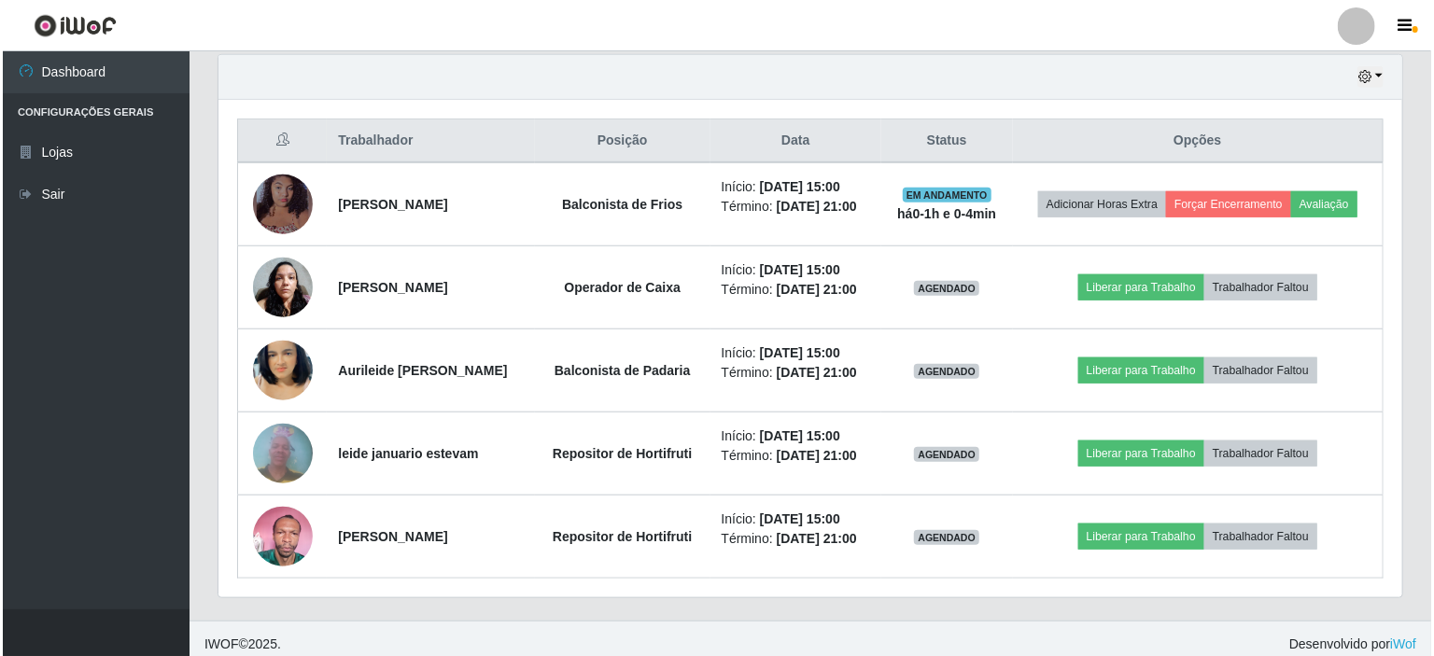
scroll to position [662, 0]
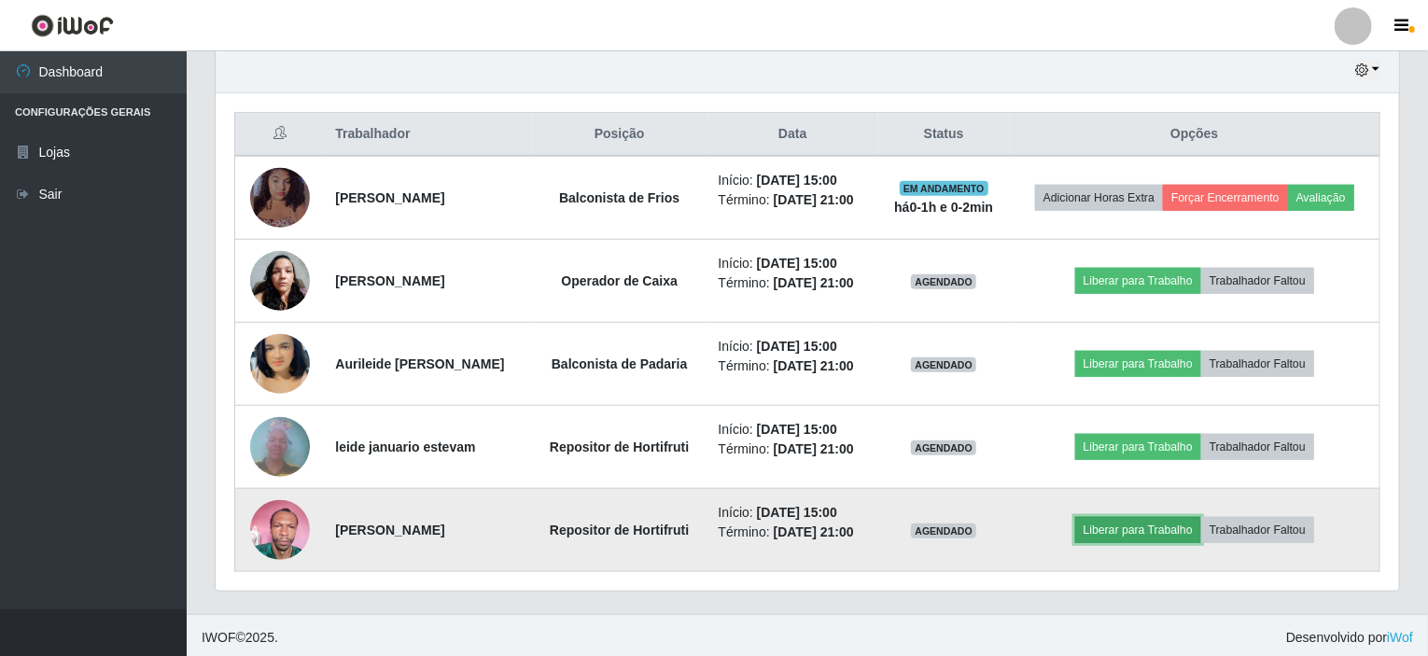
click at [1108, 524] on button "Liberar para Trabalho" at bounding box center [1138, 530] width 126 height 26
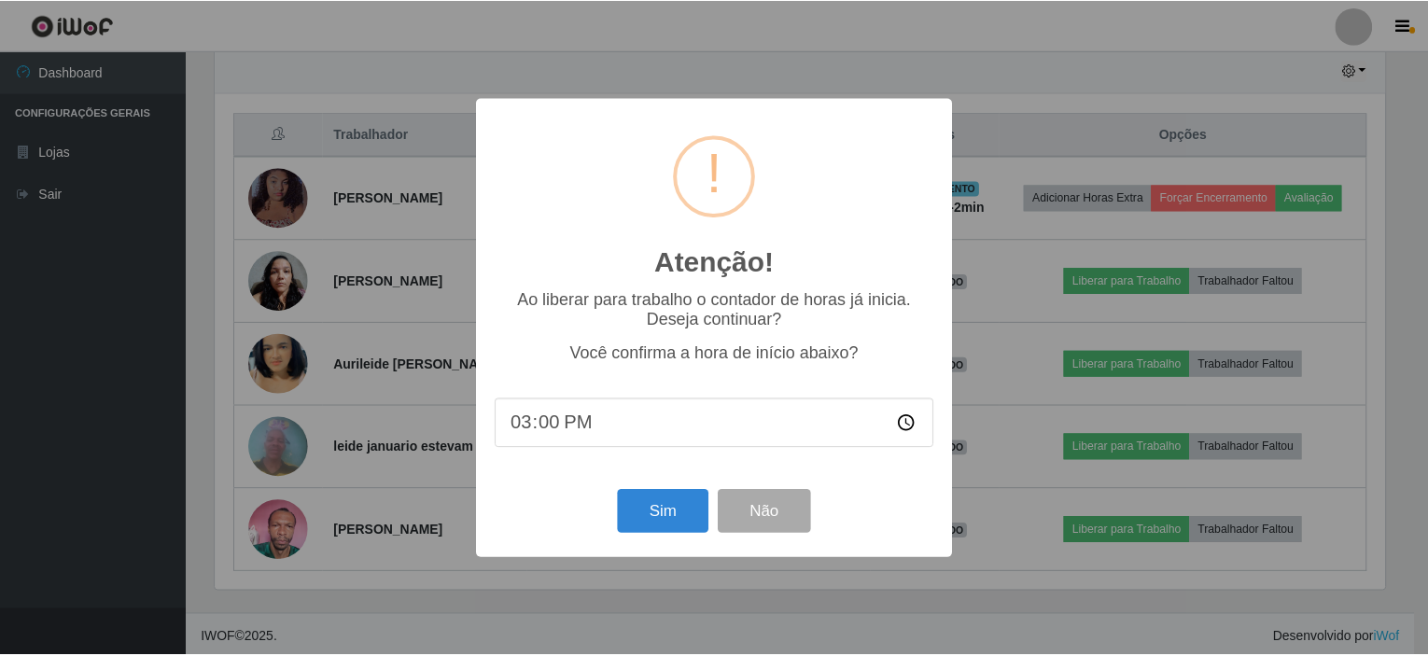
scroll to position [387, 1176]
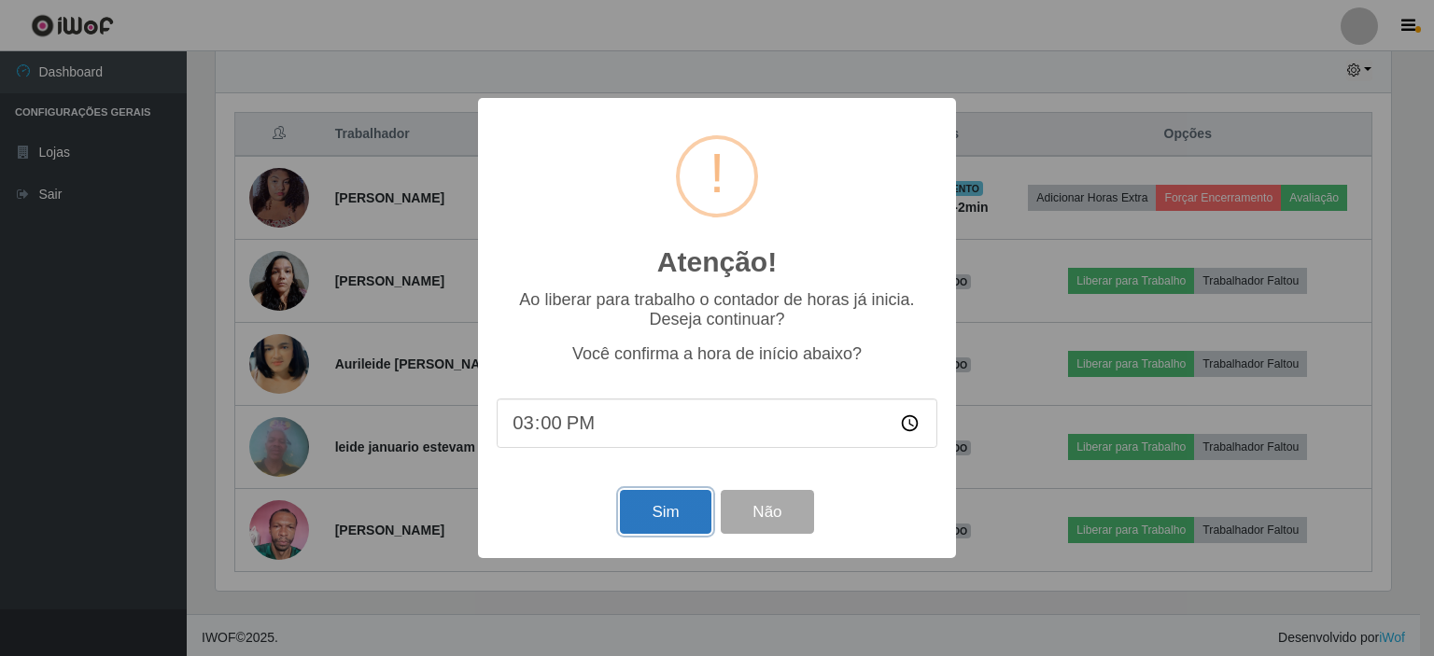
click at [645, 509] on button "Sim" at bounding box center [665, 512] width 91 height 44
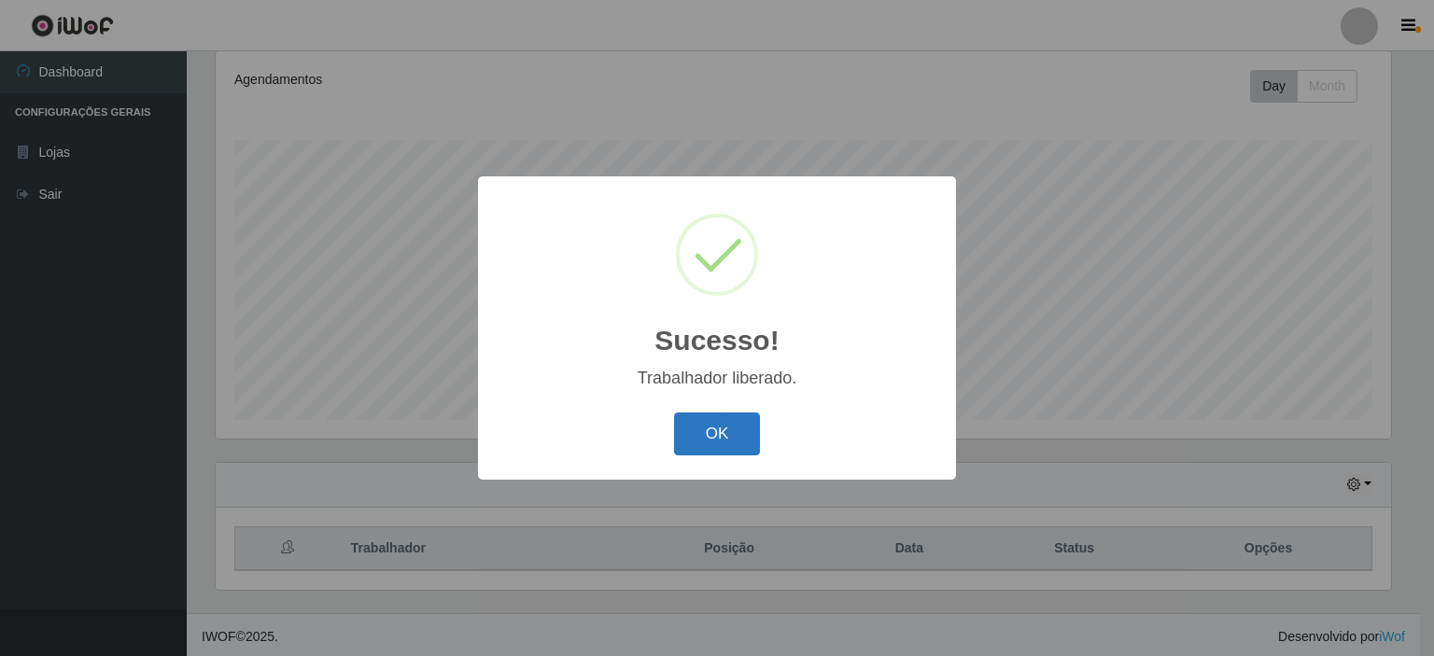
click at [709, 427] on button "OK" at bounding box center [717, 435] width 87 height 44
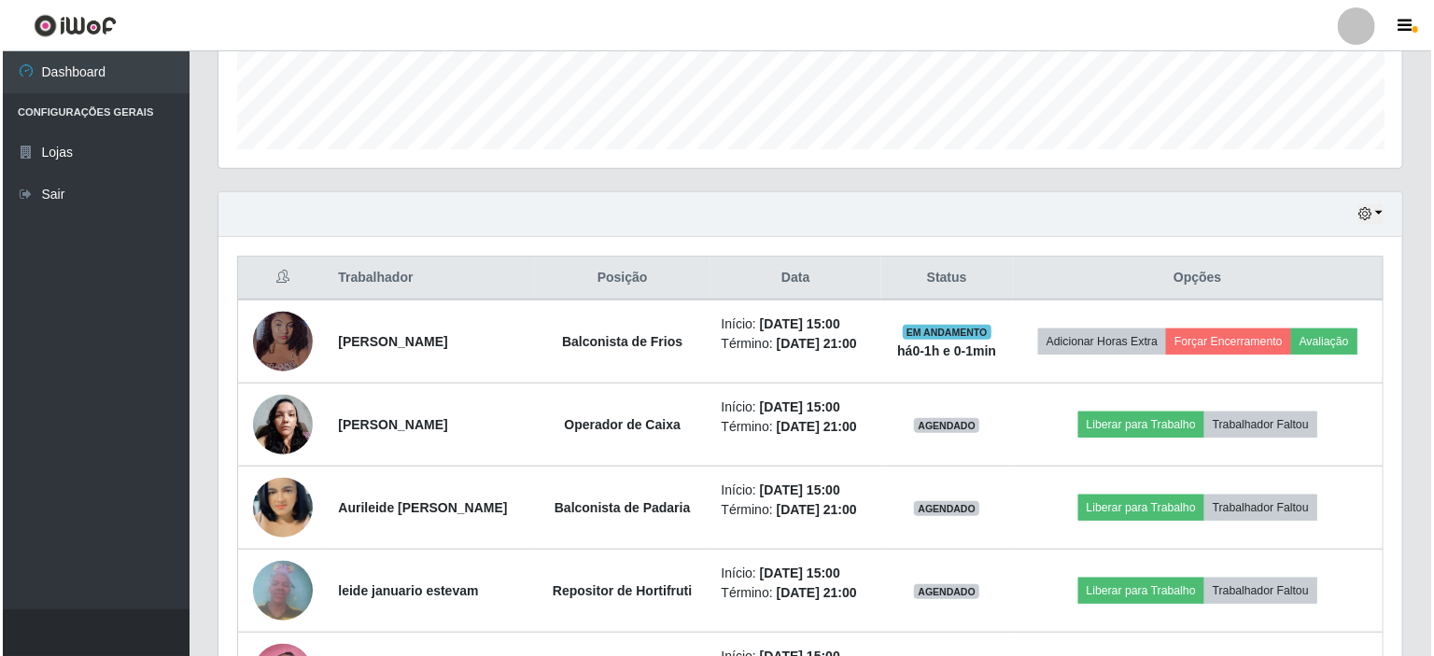
scroll to position [527, 0]
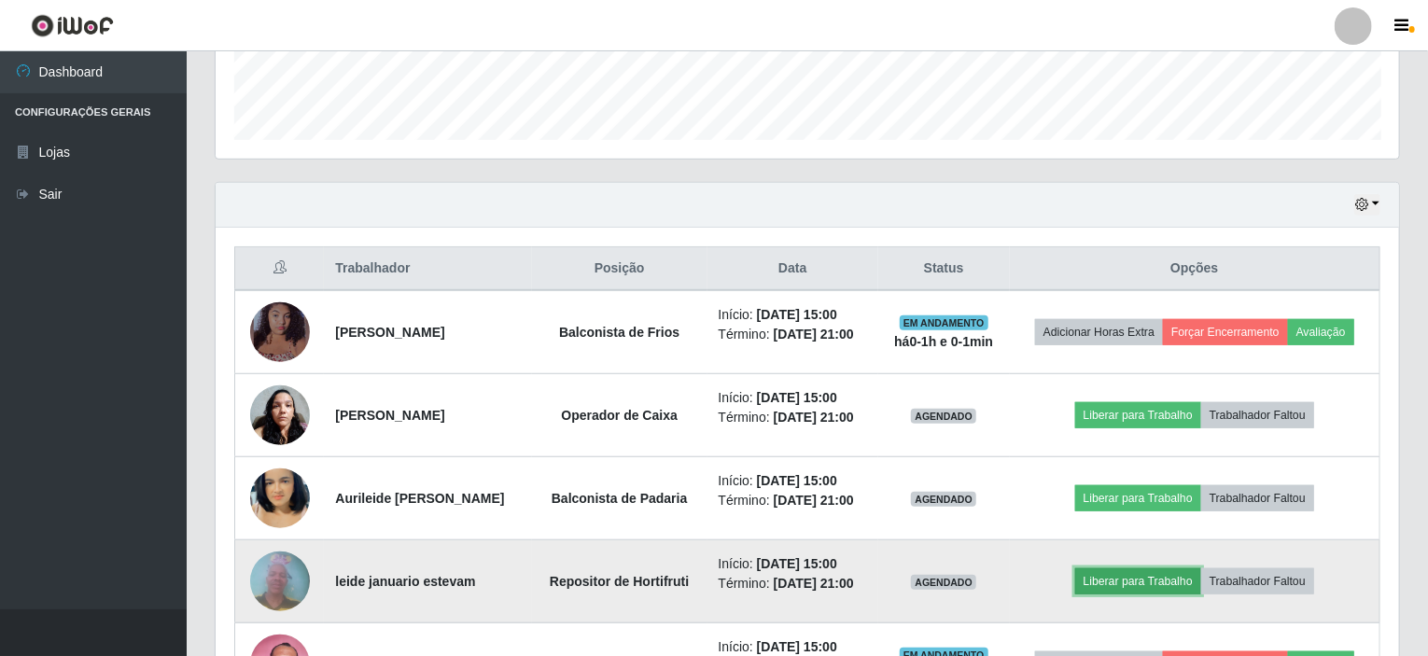
click at [1120, 583] on button "Liberar para Trabalho" at bounding box center [1138, 582] width 126 height 26
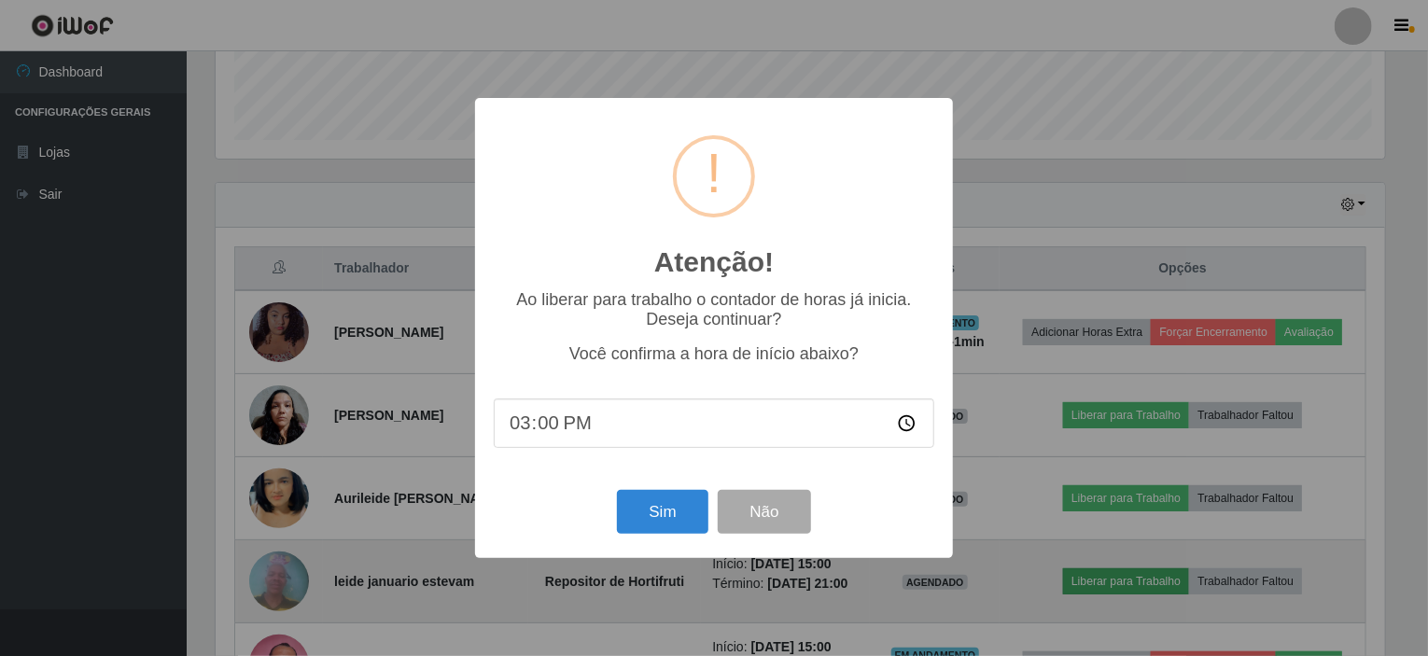
scroll to position [387, 1176]
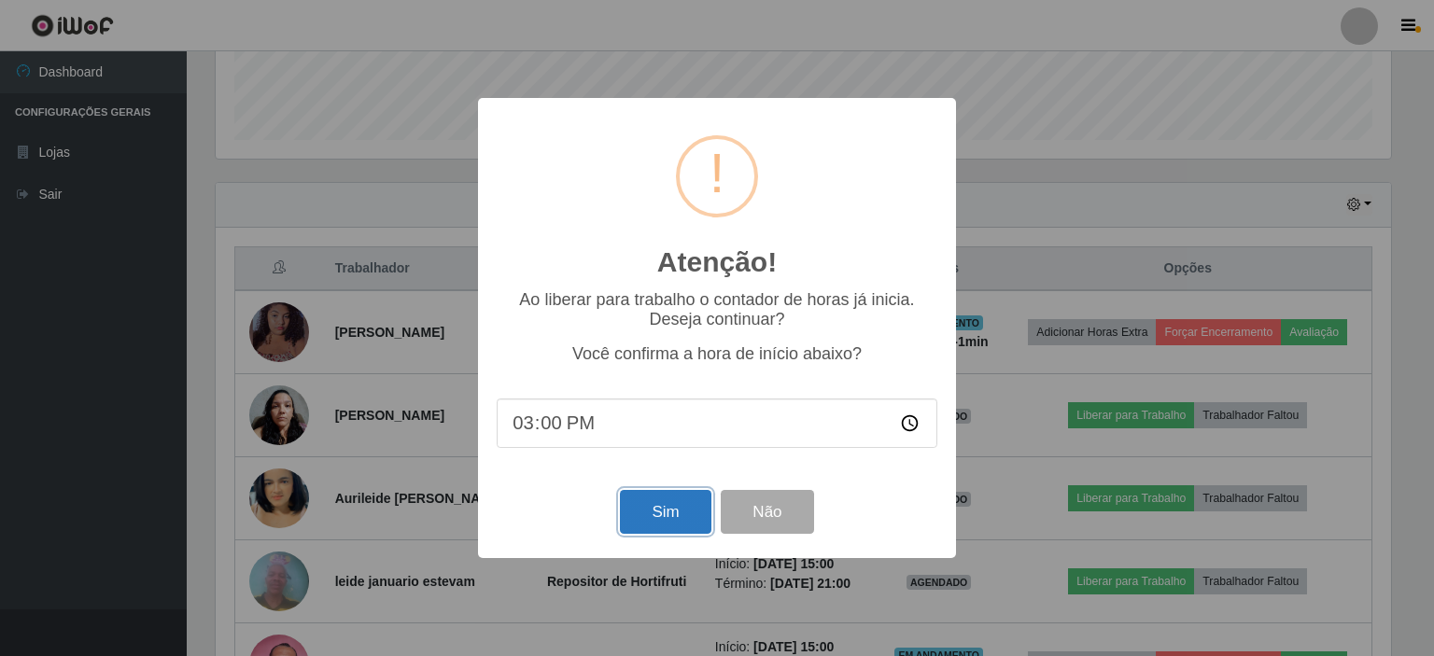
click at [692, 522] on button "Sim" at bounding box center [665, 512] width 91 height 44
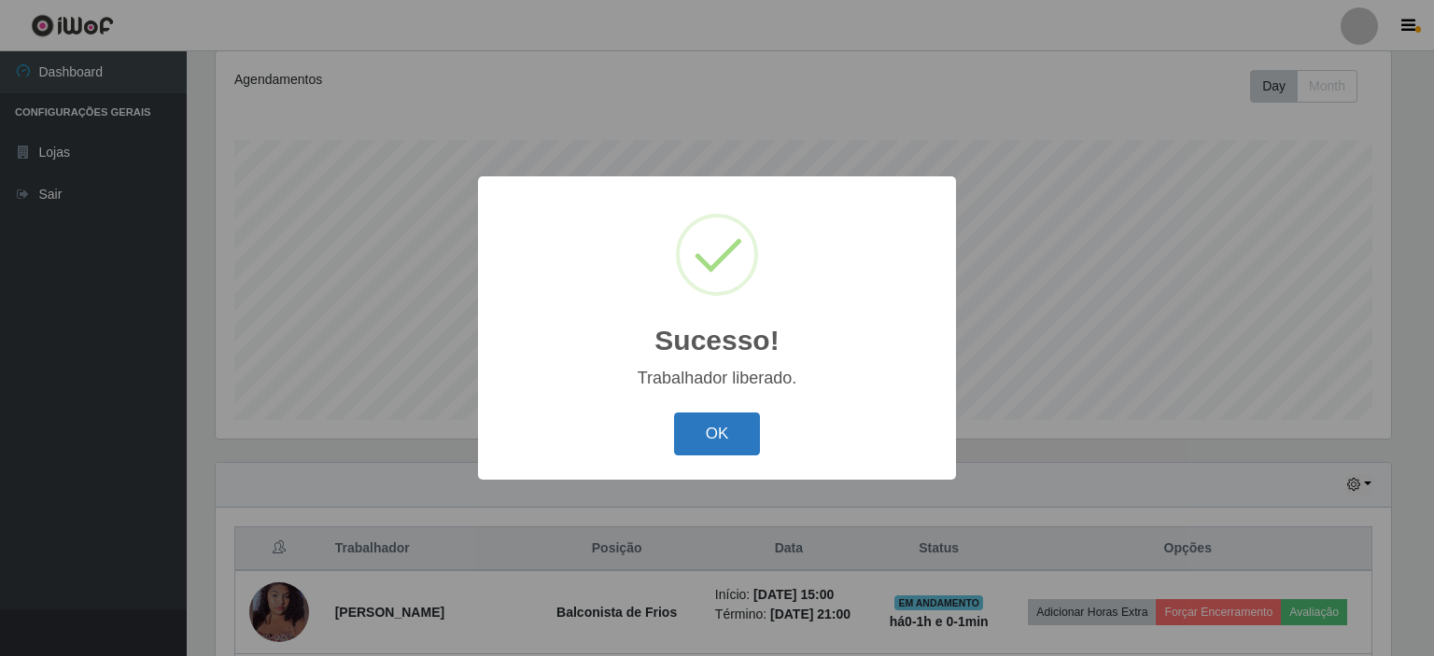
click at [724, 429] on button "OK" at bounding box center [717, 435] width 87 height 44
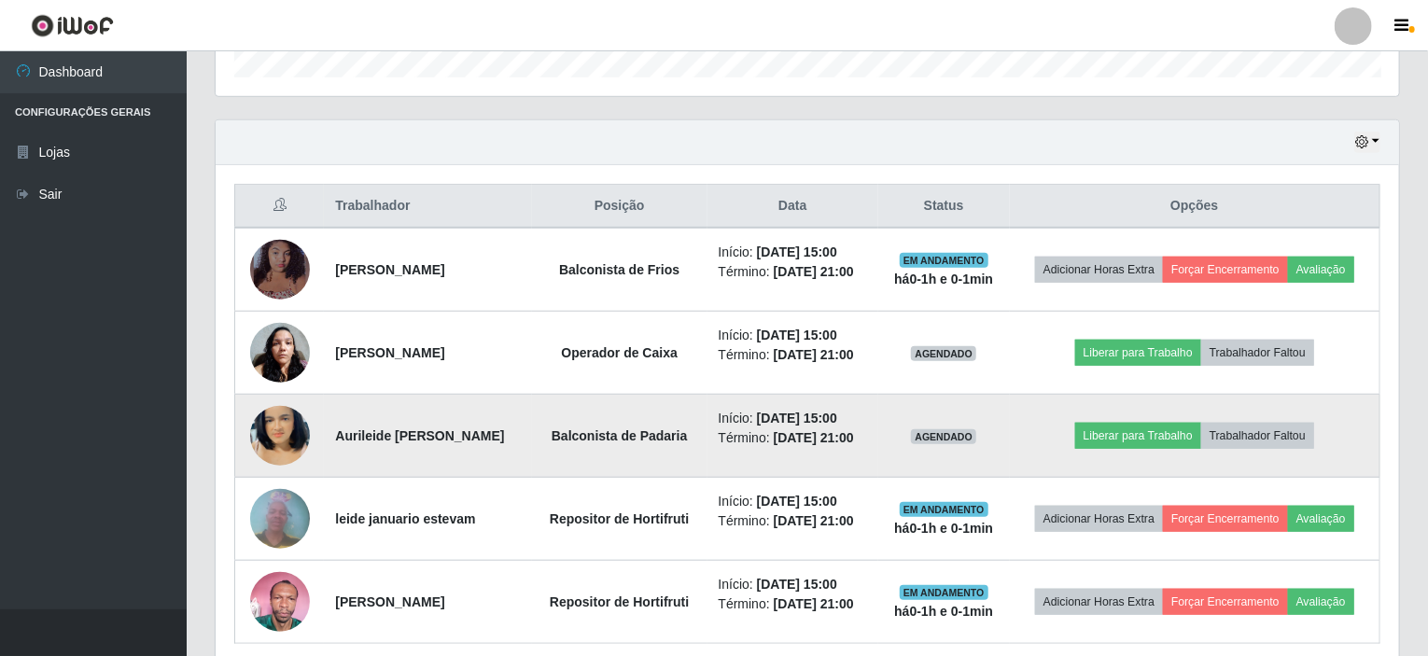
scroll to position [662, 0]
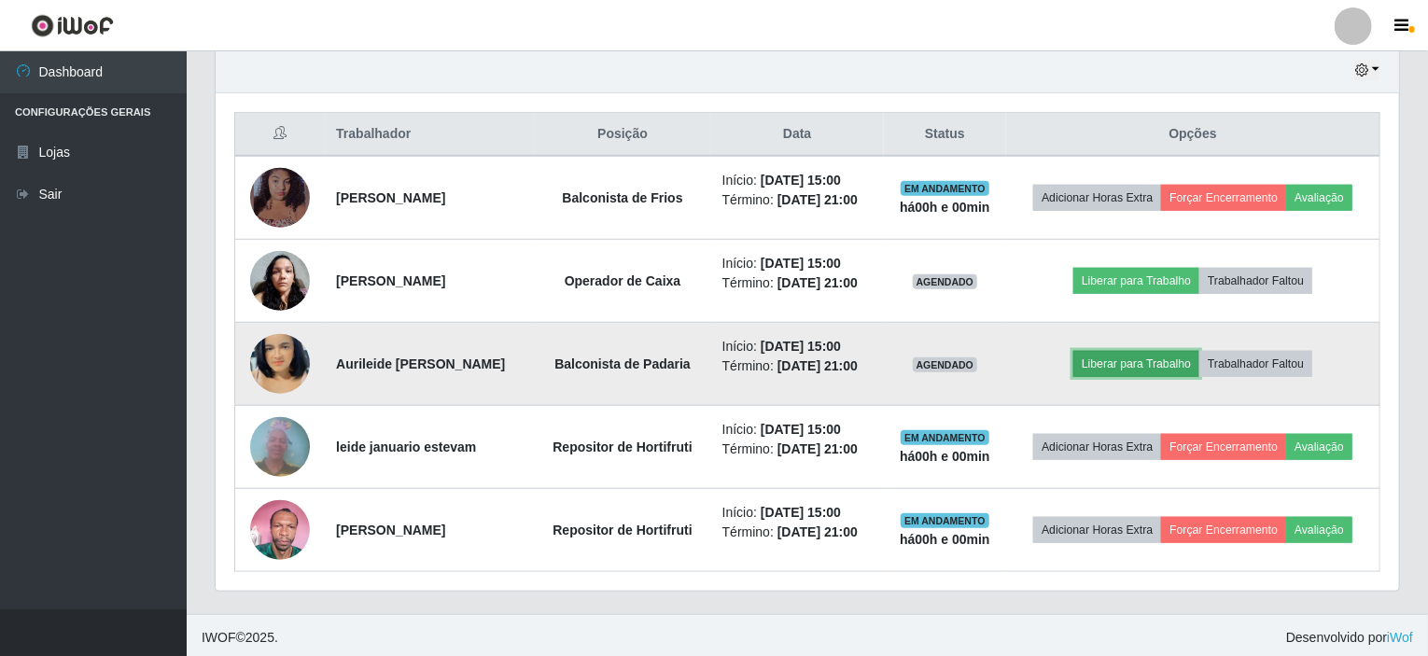
click at [1113, 353] on button "Liberar para Trabalho" at bounding box center [1137, 364] width 126 height 26
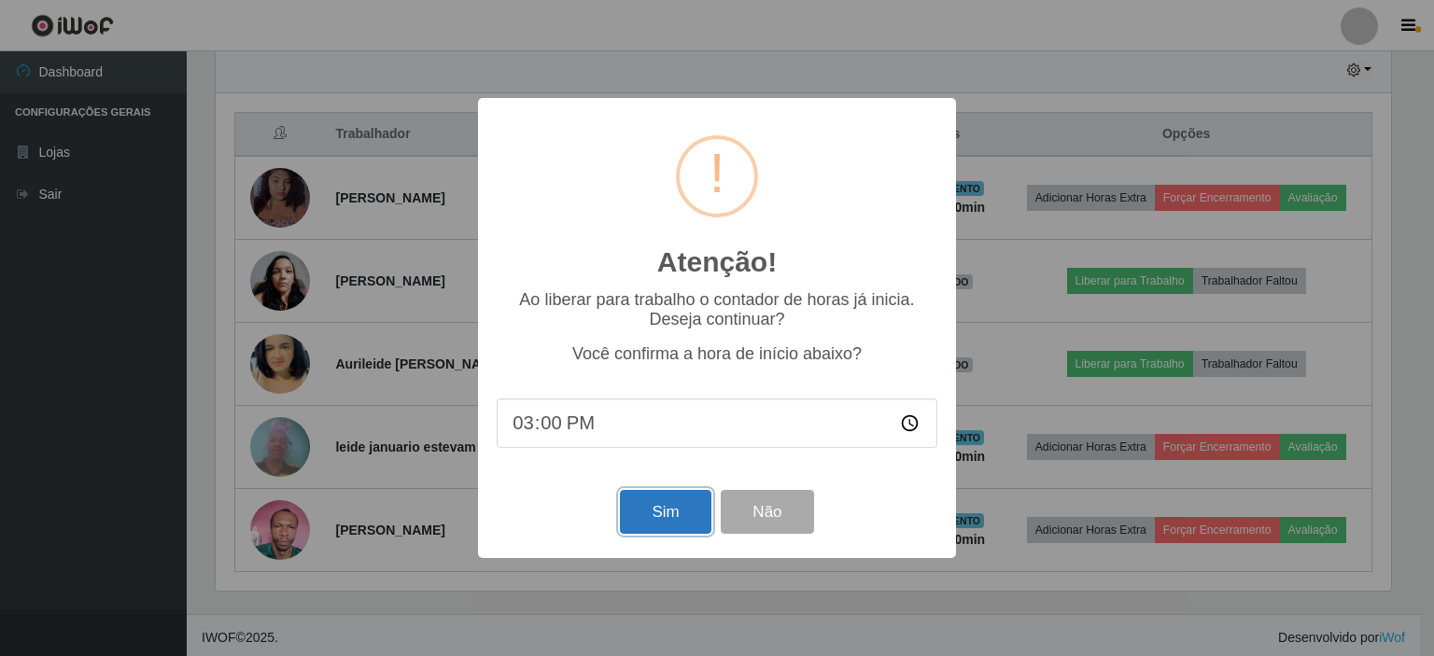
click at [641, 505] on button "Sim" at bounding box center [665, 512] width 91 height 44
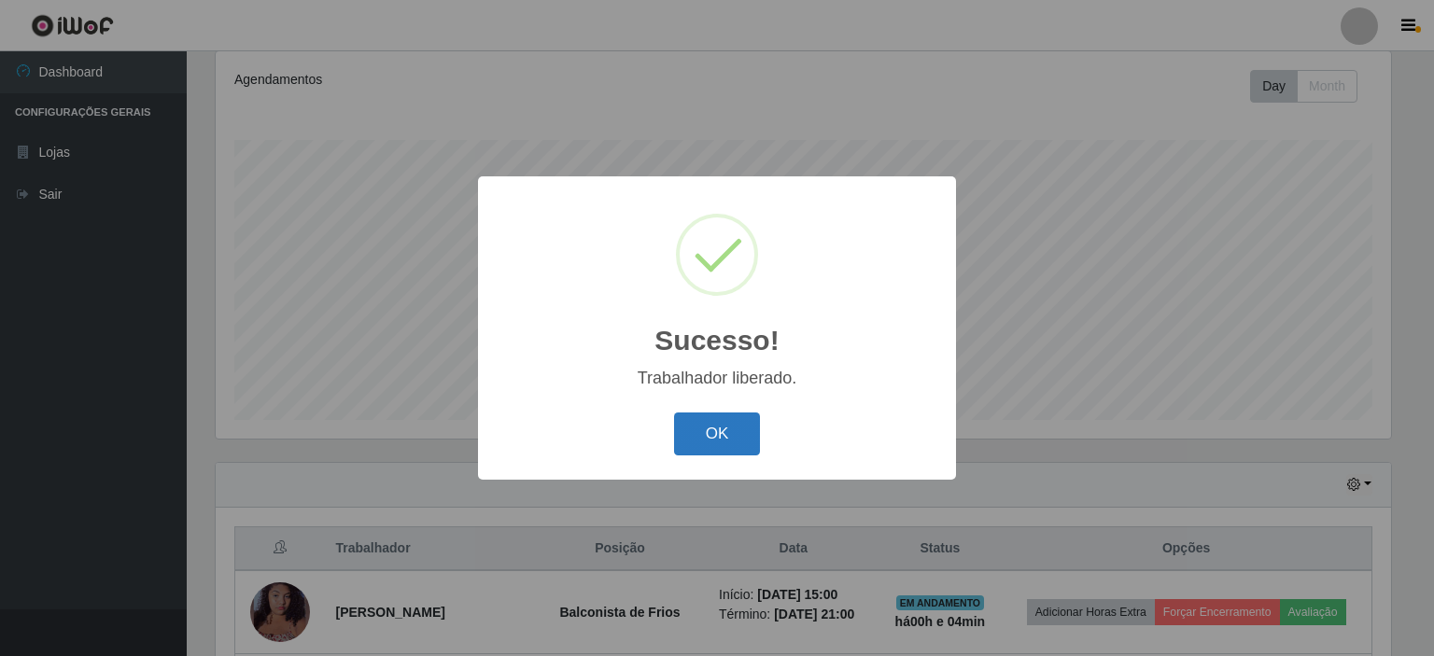
click at [723, 444] on button "OK" at bounding box center [717, 435] width 87 height 44
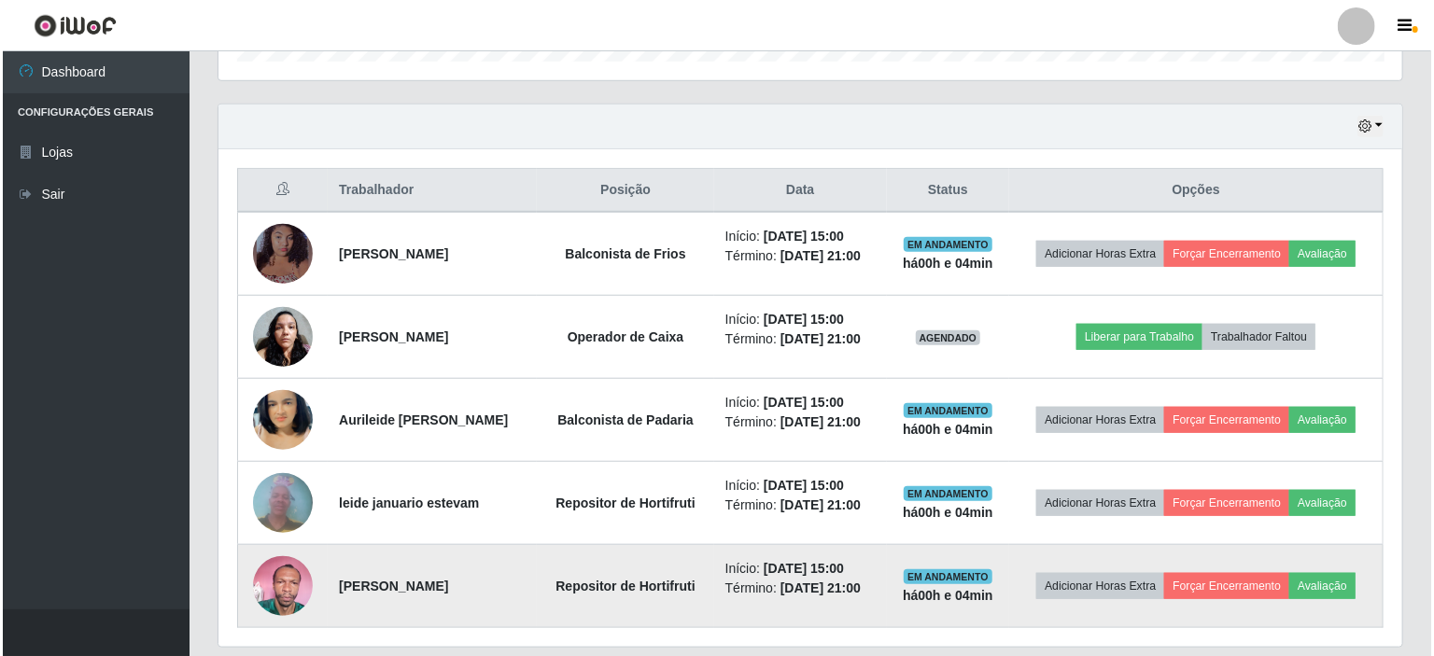
scroll to position [662, 0]
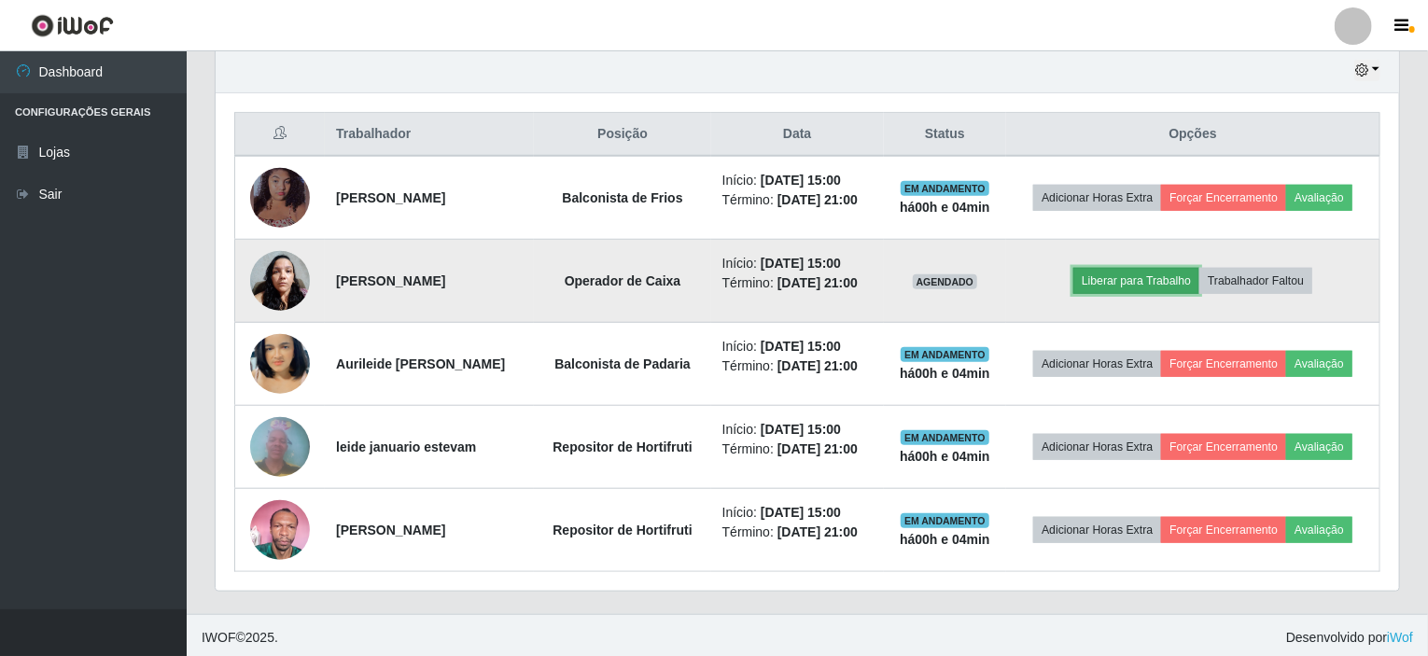
click at [1105, 278] on button "Liberar para Trabalho" at bounding box center [1137, 281] width 126 height 26
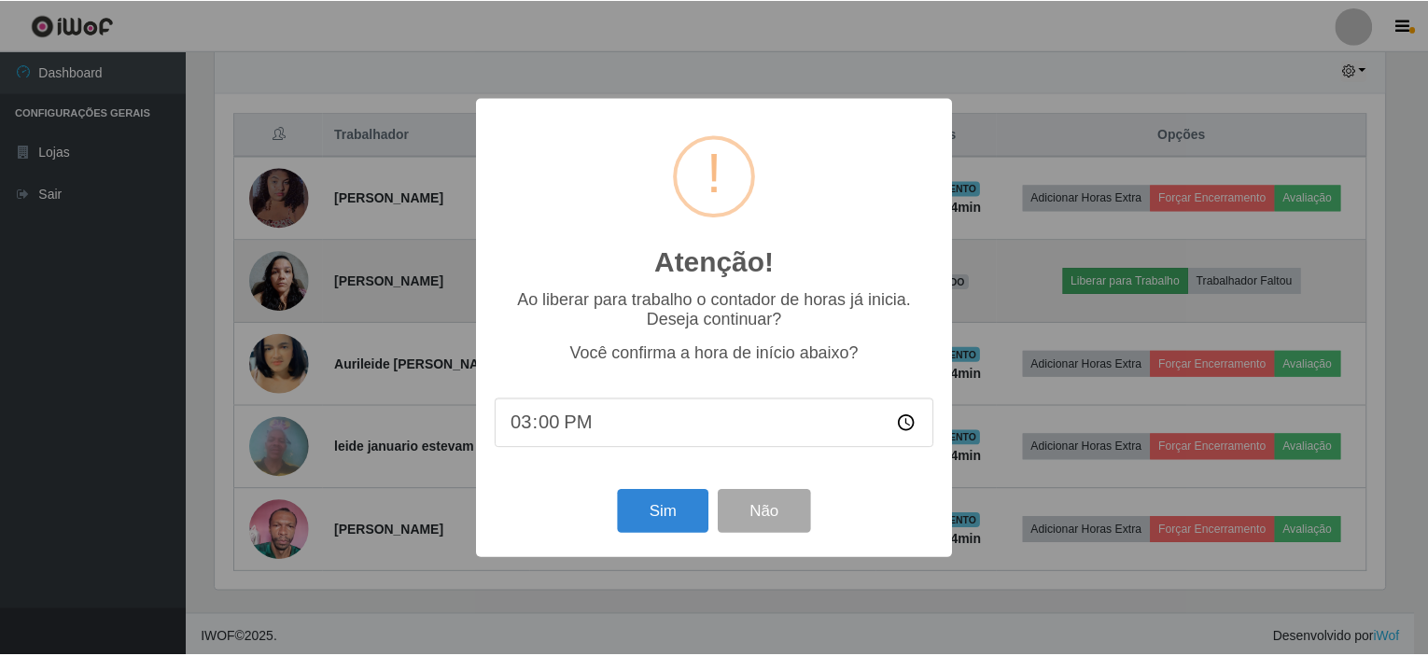
scroll to position [387, 1176]
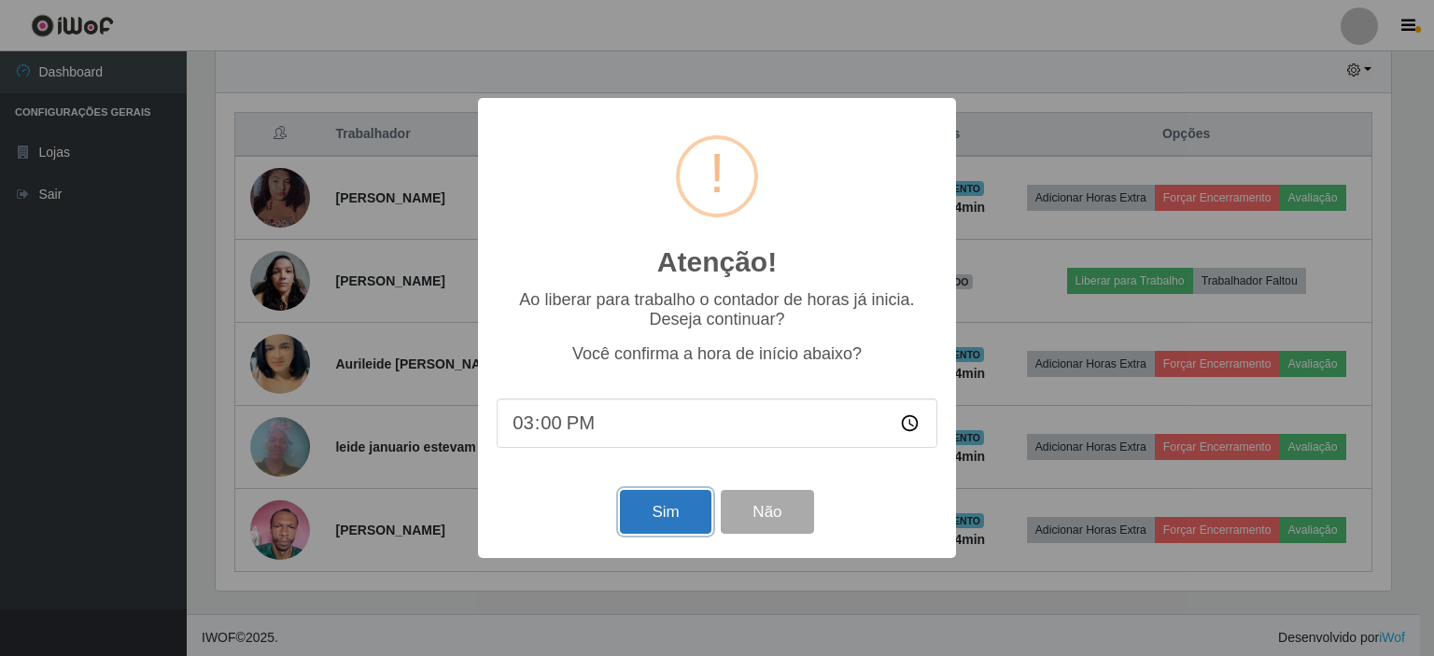
click at [663, 500] on button "Sim" at bounding box center [665, 512] width 91 height 44
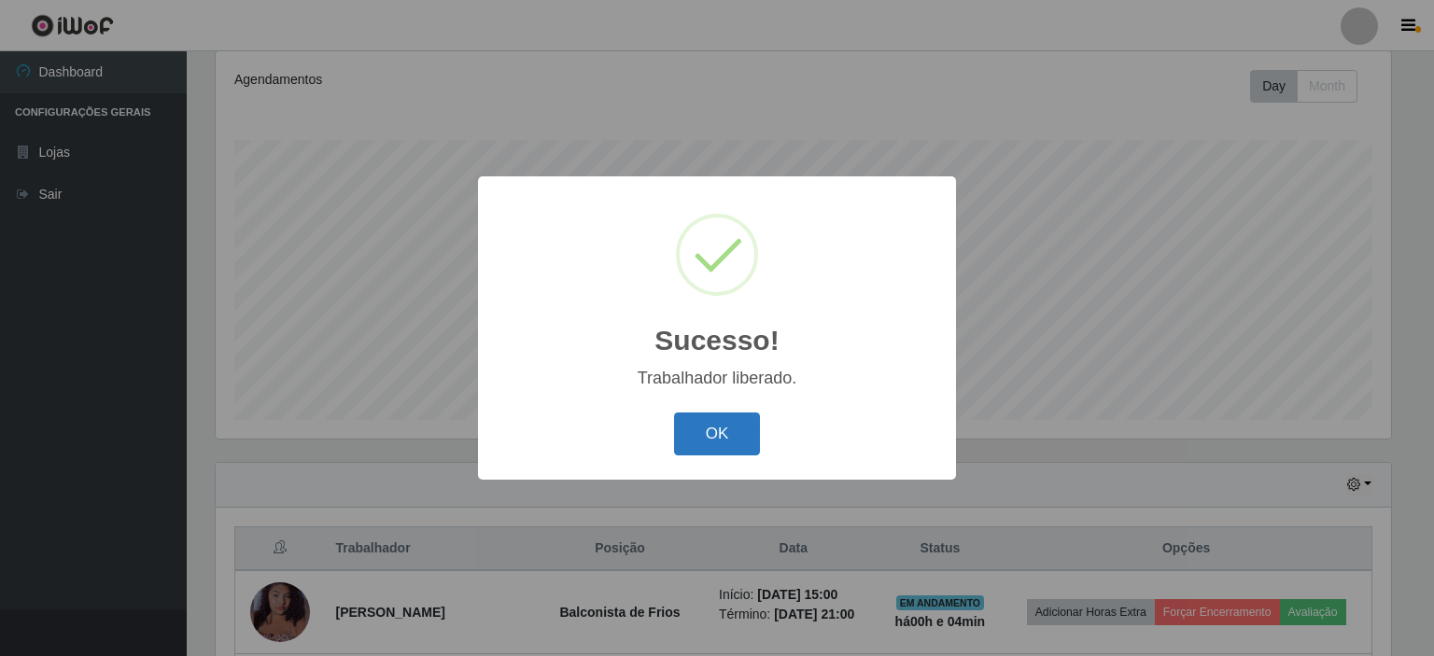
click at [716, 428] on button "OK" at bounding box center [717, 435] width 87 height 44
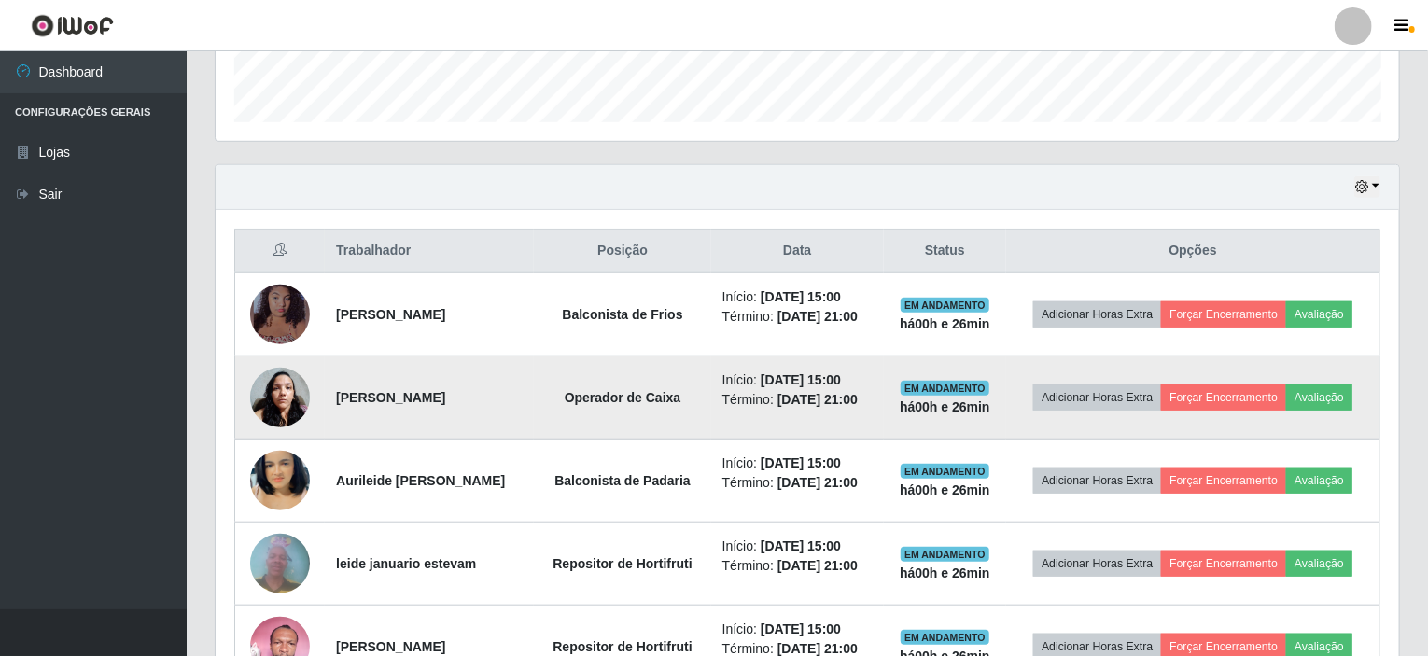
scroll to position [621, 0]
